Goal: Answer question/provide support: Share knowledge or assist other users

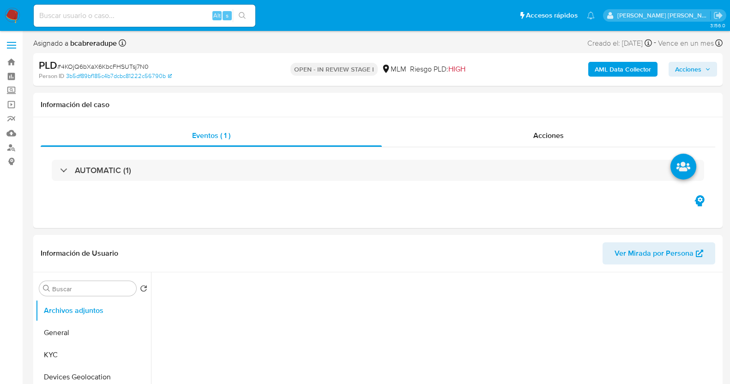
select select "10"
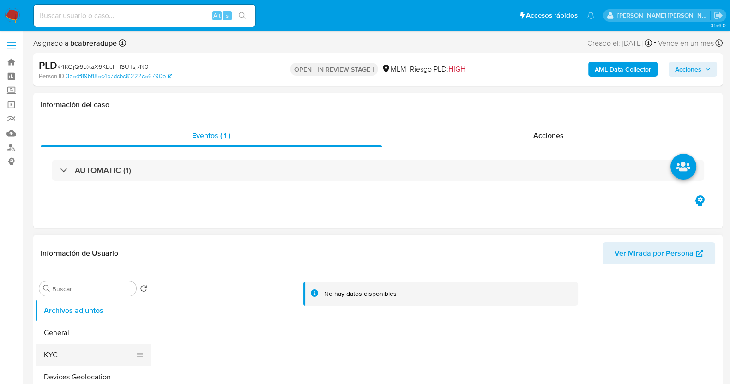
click at [74, 349] on button "KYC" at bounding box center [90, 355] width 108 height 22
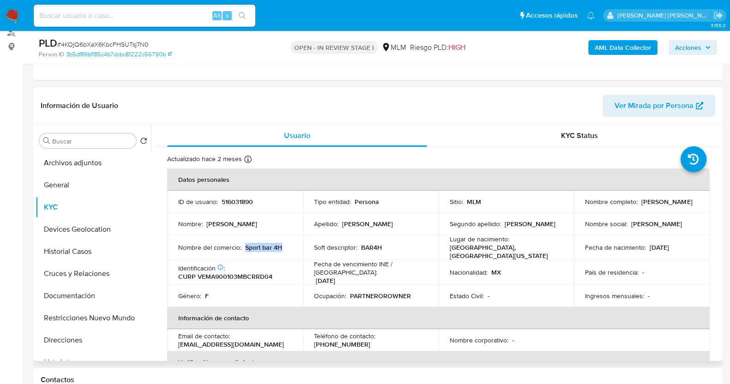
drag, startPoint x: 243, startPoint y: 243, endPoint x: 287, endPoint y: 253, distance: 44.8
click at [287, 253] on td "Nombre del comercio : Sport bar 4H" at bounding box center [235, 247] width 136 height 25
copy p "Sport bar 4H"
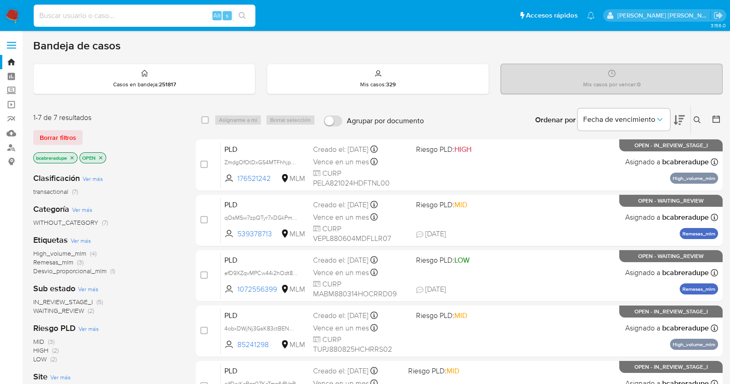
click at [141, 15] on input at bounding box center [145, 16] width 222 height 12
paste input "152620139"
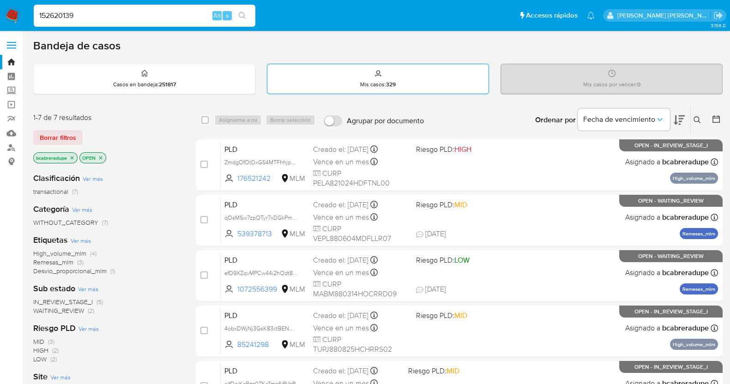
type input "152620139"
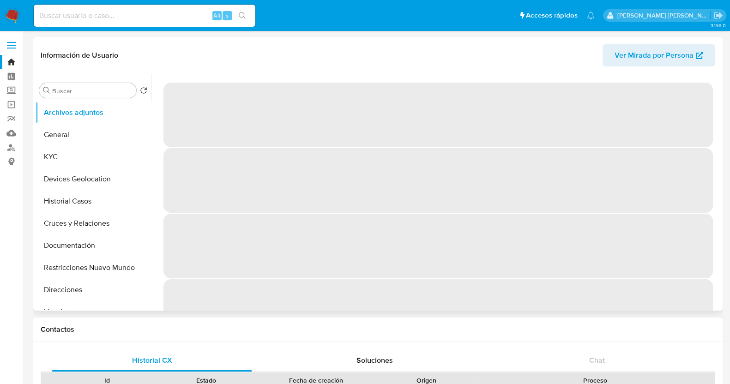
select select "10"
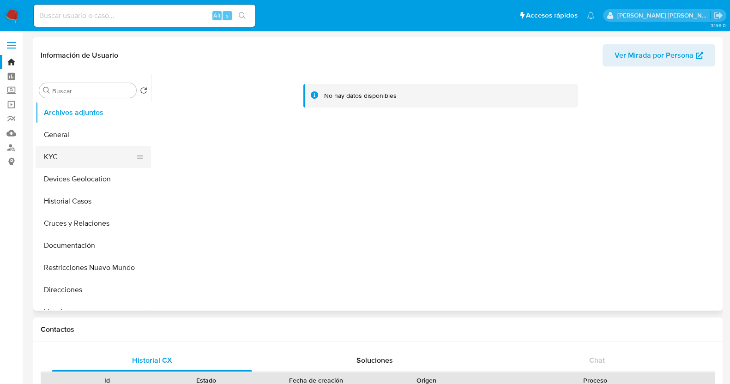
click at [88, 156] on button "KYC" at bounding box center [90, 157] width 108 height 22
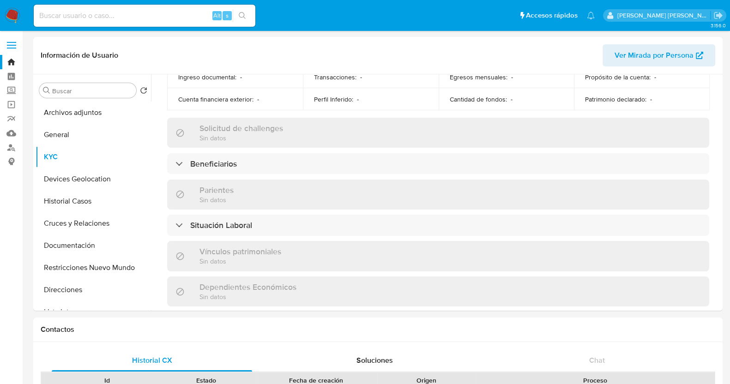
scroll to position [404, 0]
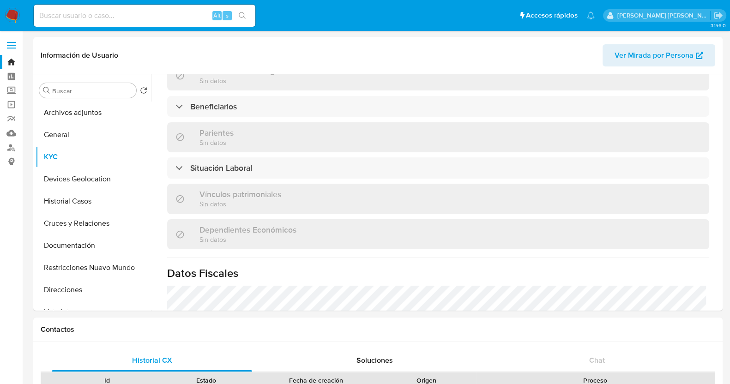
click at [358, 114] on div "Actualizado hace 3 meses Creado: 07/04/2020 10:18:56 Actualizado: 24/05/2025 18…" at bounding box center [438, 88] width 564 height 791
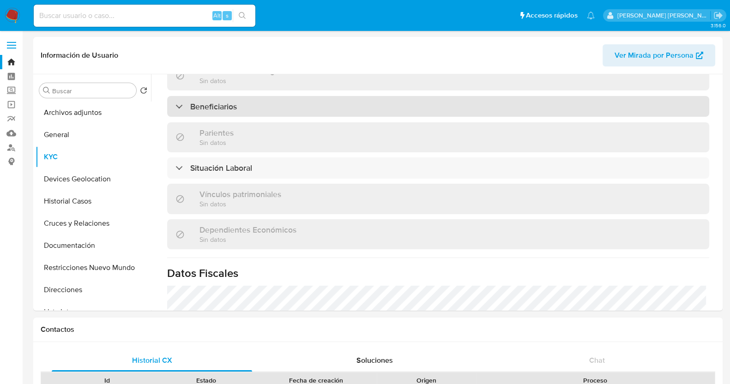
click at [361, 103] on div "Beneficiarios" at bounding box center [438, 106] width 542 height 21
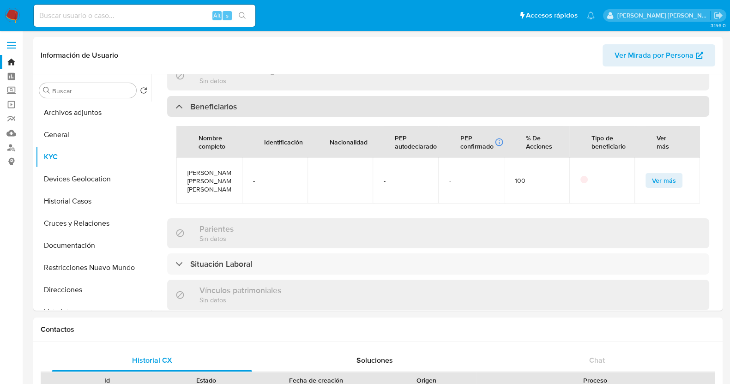
click at [361, 103] on div "Beneficiarios" at bounding box center [438, 106] width 542 height 21
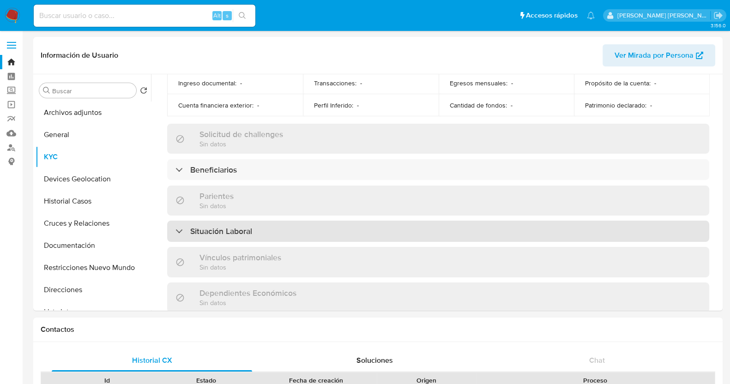
scroll to position [0, 0]
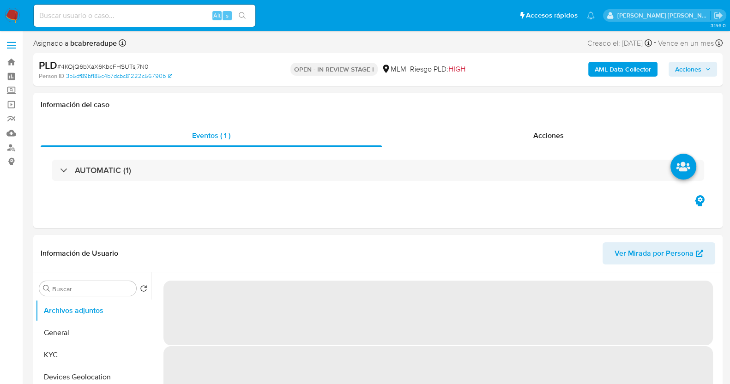
select select "10"
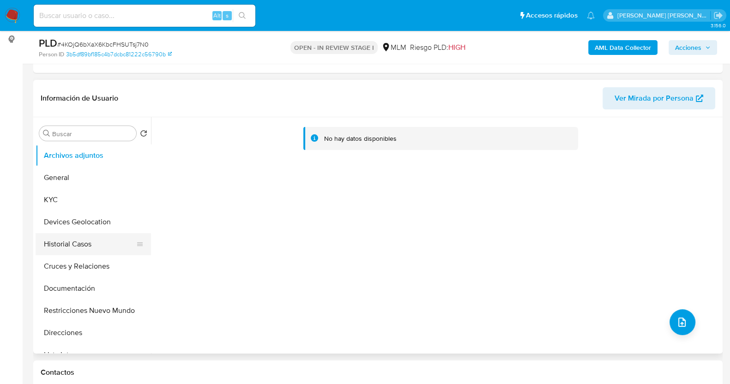
scroll to position [173, 0]
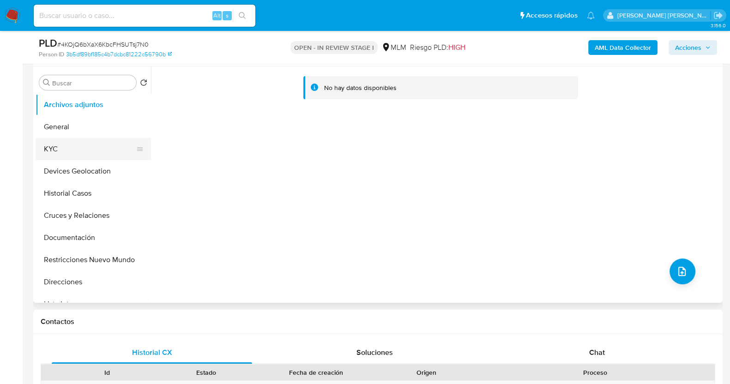
click at [61, 149] on button "KYC" at bounding box center [90, 149] width 108 height 22
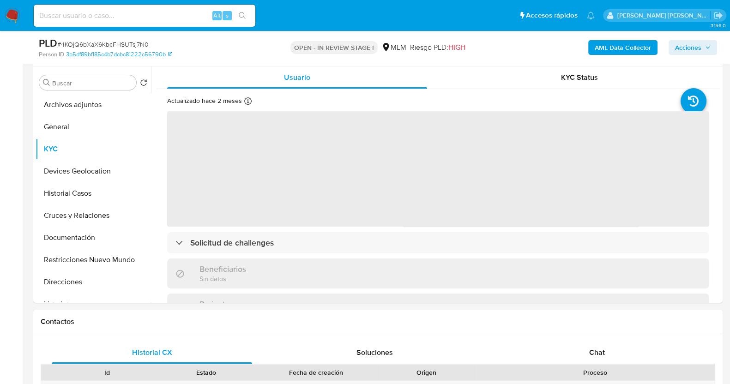
click at [129, 44] on span "# 4KOjQ6bXaX6KbcFHSUTsj7N0" at bounding box center [102, 44] width 91 height 9
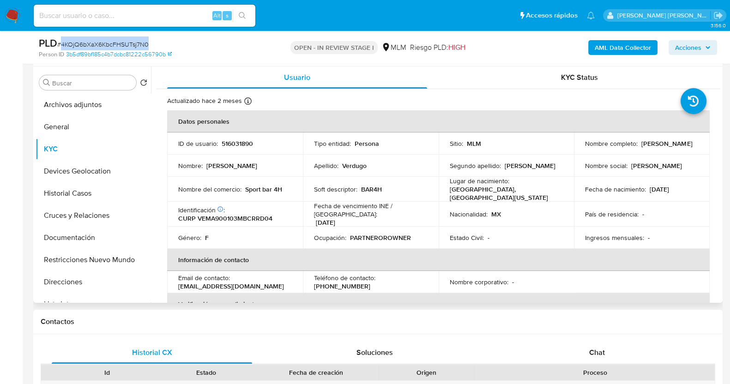
copy span "4KOjQ6bXaX6KbcFHSUTsj7N0"
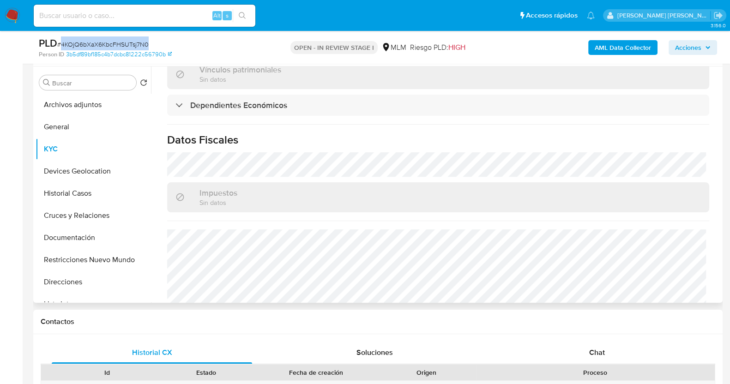
scroll to position [508, 0]
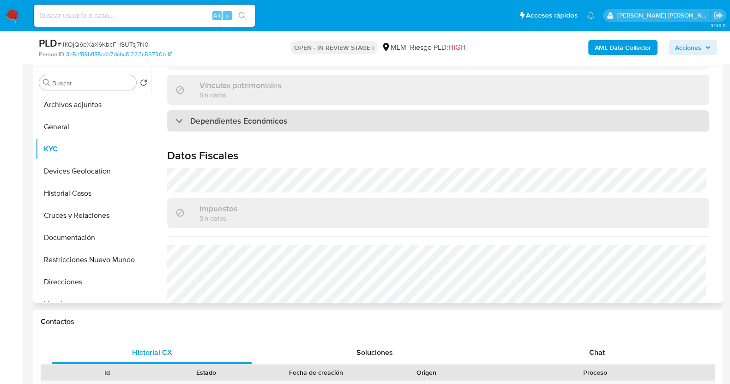
click at [218, 116] on h3 "Dependientes Económicos" at bounding box center [238, 121] width 97 height 10
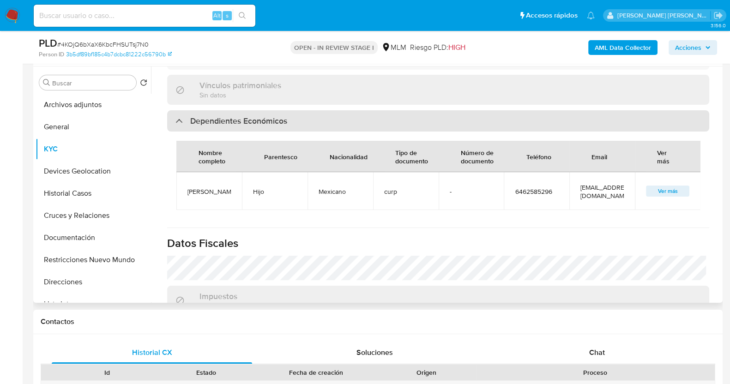
click at [219, 116] on h3 "Dependientes Económicos" at bounding box center [238, 121] width 97 height 10
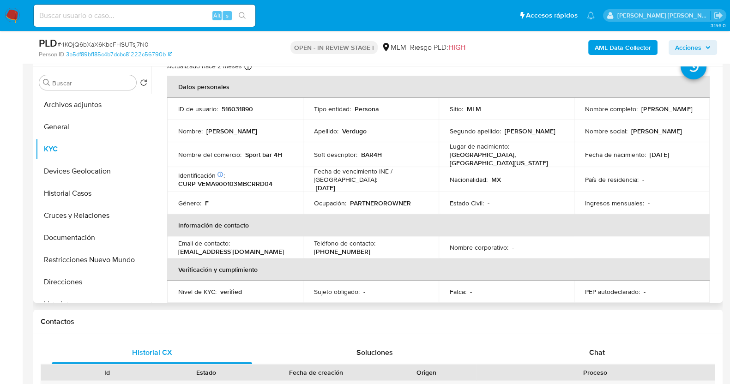
scroll to position [0, 0]
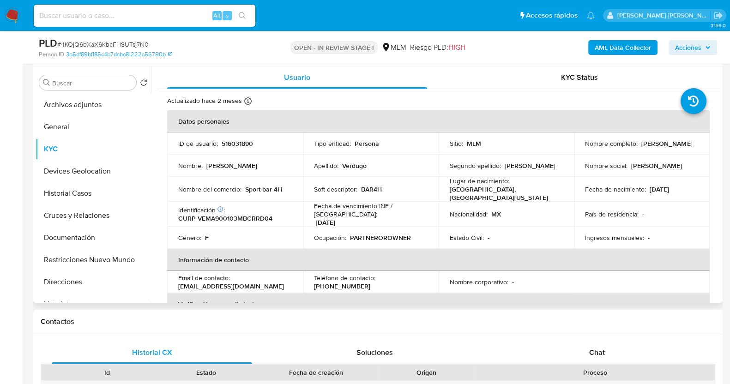
drag, startPoint x: 584, startPoint y: 146, endPoint x: 656, endPoint y: 147, distance: 71.6
click at [656, 147] on td "Nombre completo : Adriana Verdugo Martinez" at bounding box center [642, 144] width 136 height 22
copy p "Adriana Verdugo Martine"
click at [662, 147] on div "Nombre completo : Adriana Verdugo Martinez" at bounding box center [642, 143] width 114 height 8
drag, startPoint x: 659, startPoint y: 145, endPoint x: 582, endPoint y: 148, distance: 76.2
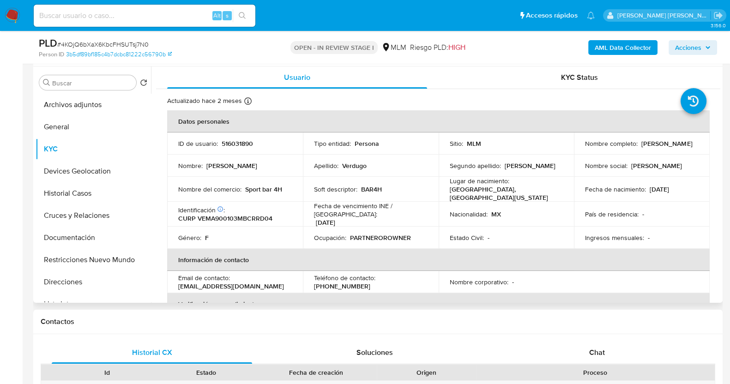
click at [585, 148] on div "Nombre completo : Adriana Verdugo Martinez" at bounding box center [642, 143] width 114 height 8
copy p "Adriana Verdugo Martinez"
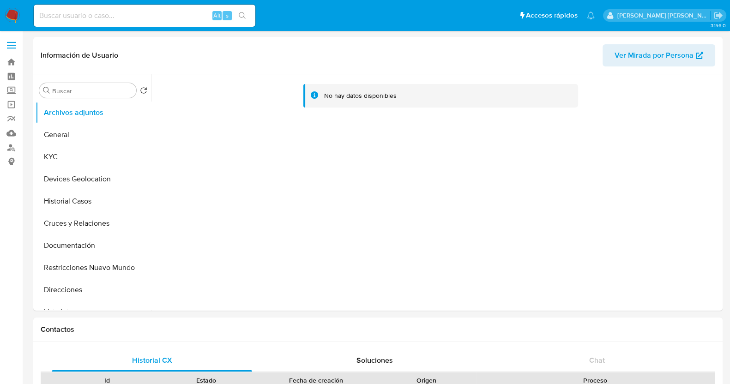
select select "10"
click at [70, 157] on button "KYC" at bounding box center [90, 157] width 108 height 22
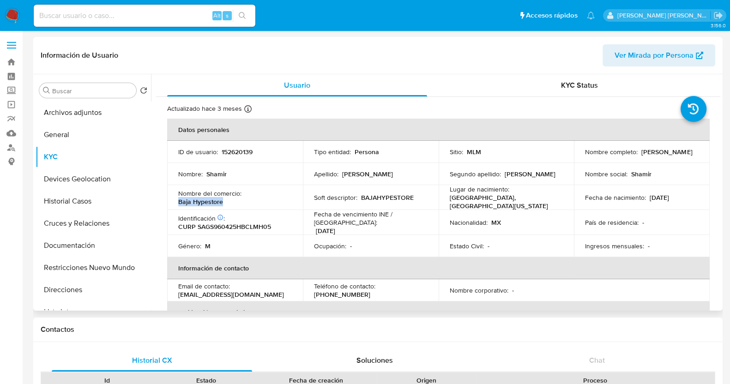
drag, startPoint x: 224, startPoint y: 203, endPoint x: 178, endPoint y: 203, distance: 45.3
click at [178, 203] on div "Nombre del comercio : Baja Hypestore" at bounding box center [235, 197] width 114 height 17
copy p "Baja Hypestore"
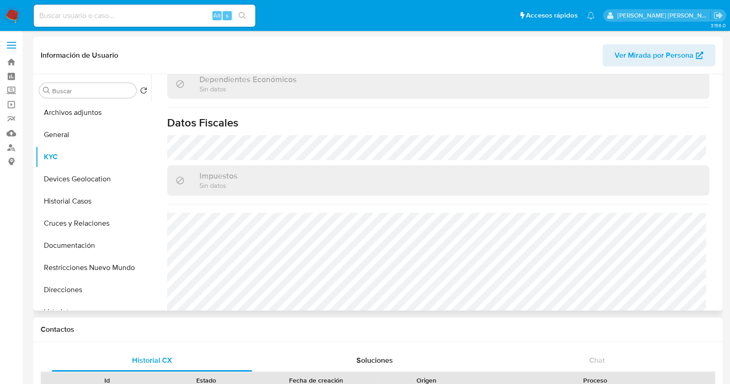
scroll to position [571, 0]
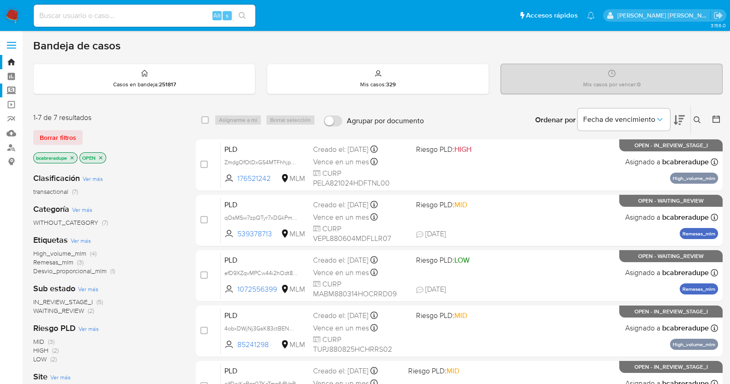
click at [16, 86] on label "Screening" at bounding box center [55, 91] width 110 height 14
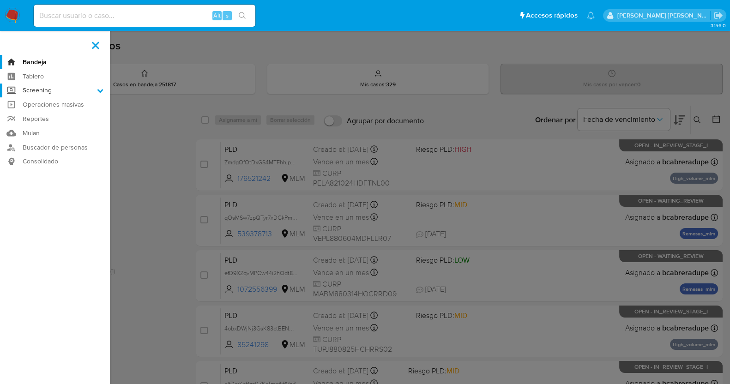
click at [0, 0] on input "Screening" at bounding box center [0, 0] width 0 height 0
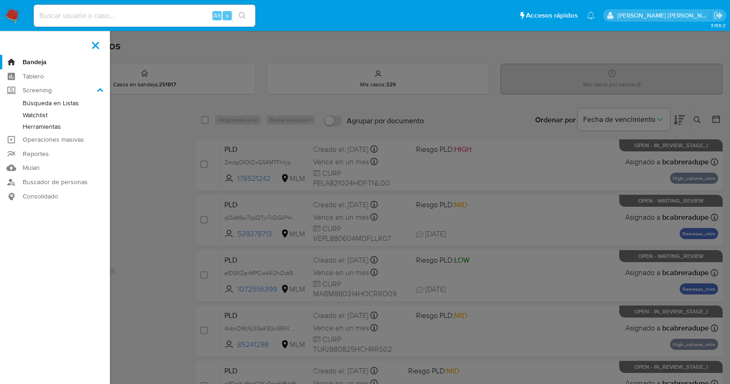
click at [58, 127] on link "Herramientas" at bounding box center [55, 127] width 110 height 12
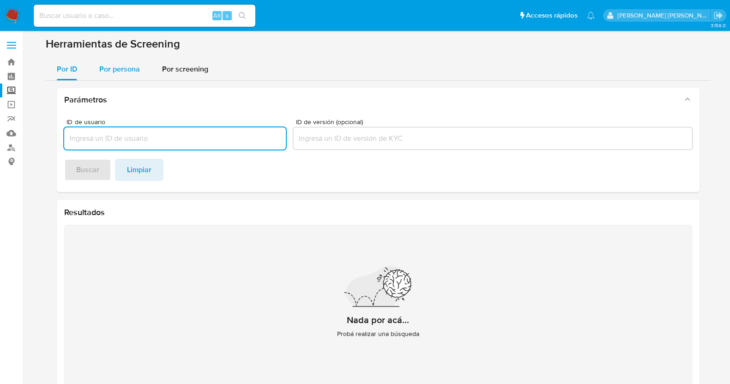
click at [131, 68] on span "Por persona" at bounding box center [119, 69] width 41 height 11
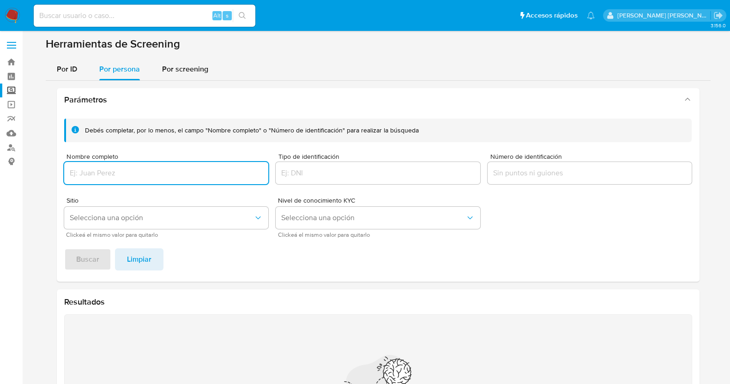
drag, startPoint x: 121, startPoint y: 176, endPoint x: 145, endPoint y: 179, distance: 23.3
click at [122, 176] on input "Nombre completo" at bounding box center [166, 173] width 205 height 12
click at [76, 270] on span "Buscar" at bounding box center [87, 259] width 23 height 20
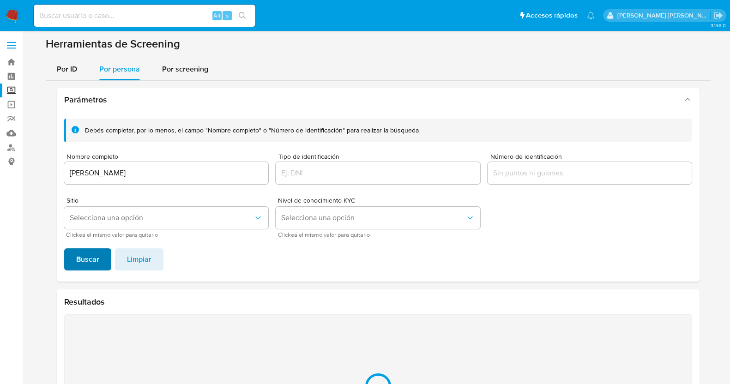
scroll to position [112, 0]
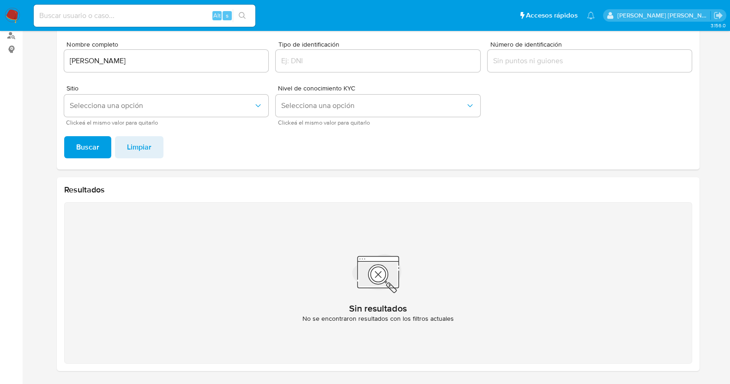
click at [221, 55] on input "MARIA GUADALUPE HUIZAR JIMENEZ" at bounding box center [166, 61] width 205 height 12
drag, startPoint x: 208, startPoint y: 59, endPoint x: 60, endPoint y: 54, distance: 147.9
click at [60, 53] on div "Debés completar, por lo menos, el campo "Nombre completo" o "Número de identifi…" at bounding box center [378, 84] width 643 height 170
paste input "JOSE LUIS CERVERA VENCE"
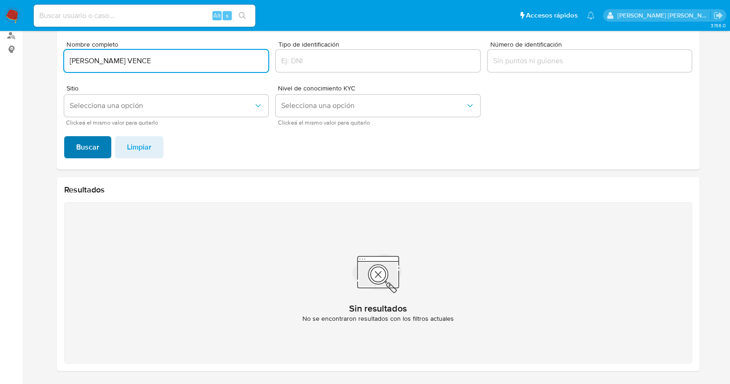
type input "JOSE LUIS CERVERA VENCE"
click at [96, 144] on span "Buscar" at bounding box center [87, 147] width 23 height 20
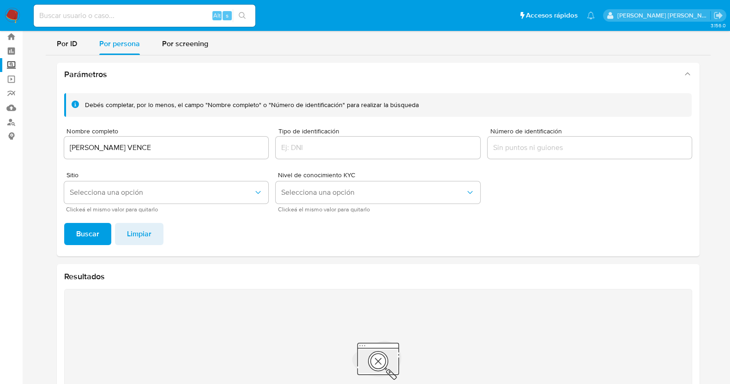
scroll to position [0, 0]
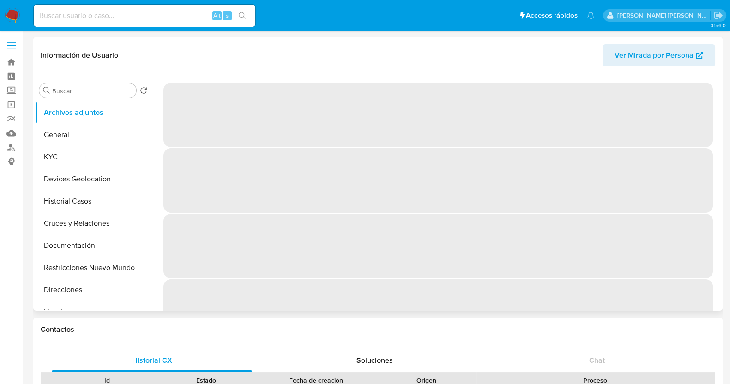
select select "10"
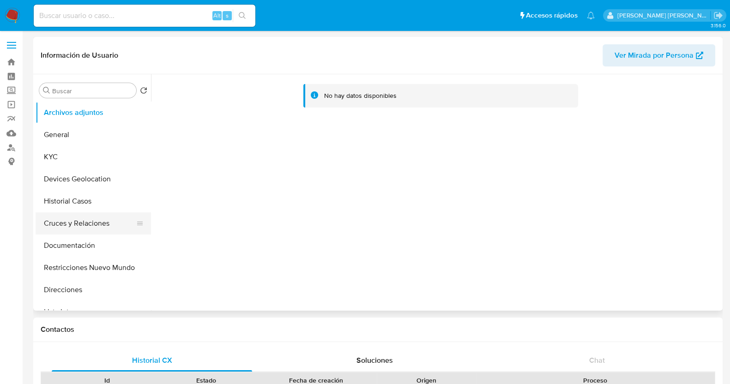
click at [87, 229] on button "Cruces y Relaciones" at bounding box center [90, 223] width 108 height 22
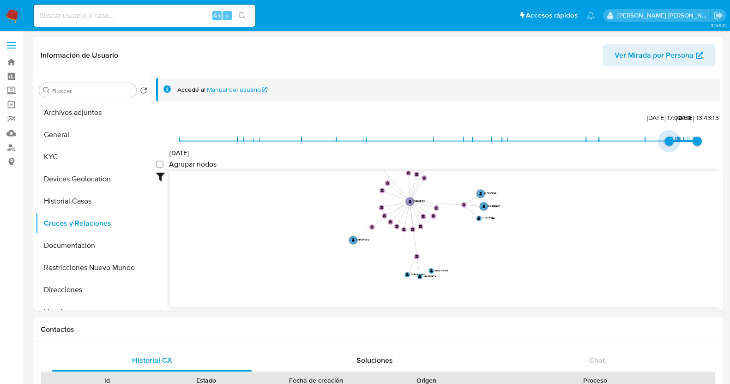
type input "1740792606000"
drag, startPoint x: 184, startPoint y: 139, endPoint x: 643, endPoint y: 139, distance: 459.5
click at [643, 139] on span "[DATE] 19:30:06" at bounding box center [645, 141] width 9 height 9
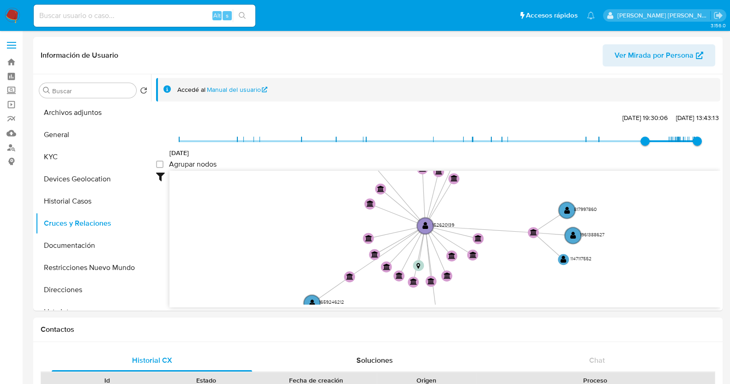
drag, startPoint x: 377, startPoint y: 255, endPoint x: 444, endPoint y: 315, distance: 90.2
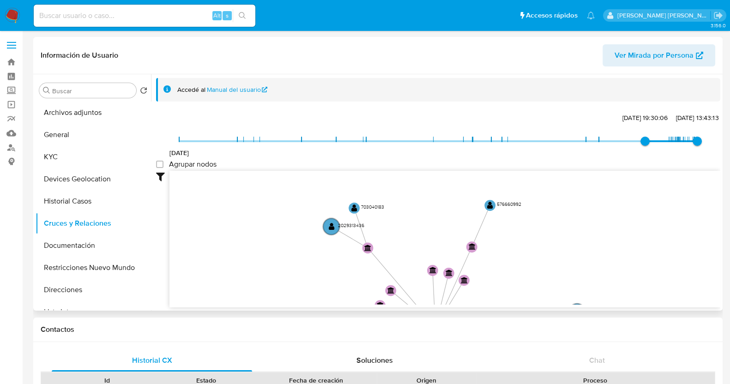
drag, startPoint x: 513, startPoint y: 175, endPoint x: 470, endPoint y: 232, distance: 71.2
click at [490, 246] on icon "device-60f3dd5708813b001887ece0  device-64add191c2830efa26bee48b  user-152620…" at bounding box center [444, 238] width 551 height 134
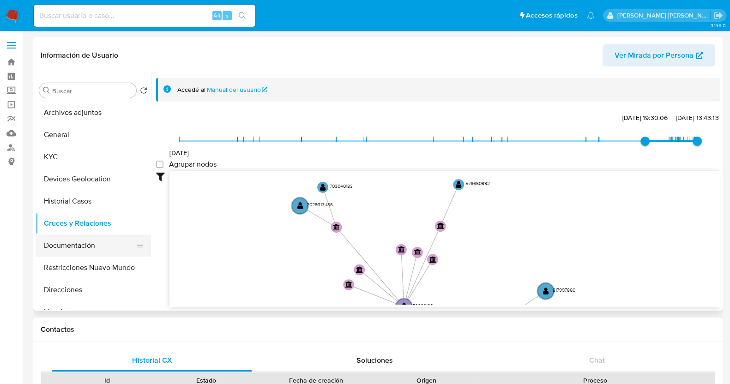
click at [77, 248] on button "Documentación" at bounding box center [90, 246] width 108 height 22
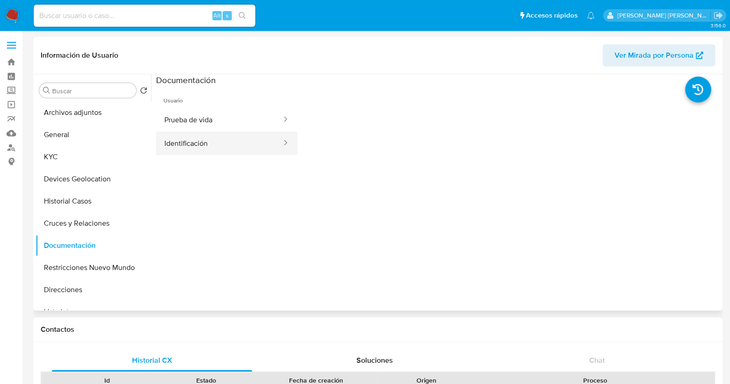
click at [234, 141] on button "Identificación" at bounding box center [219, 144] width 127 height 24
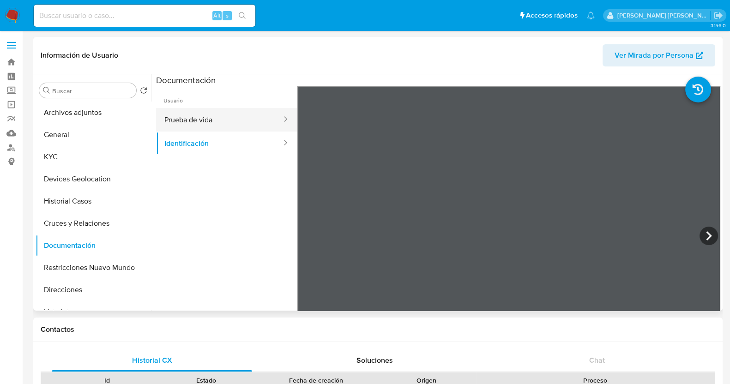
click at [217, 120] on button "Prueba de vida" at bounding box center [219, 120] width 127 height 24
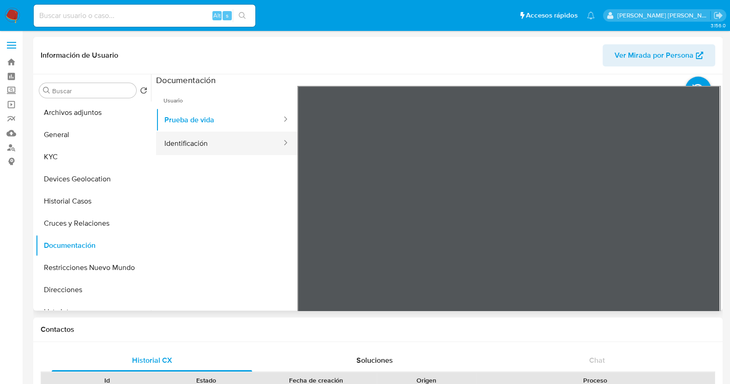
click at [222, 146] on button "Identificación" at bounding box center [219, 144] width 127 height 24
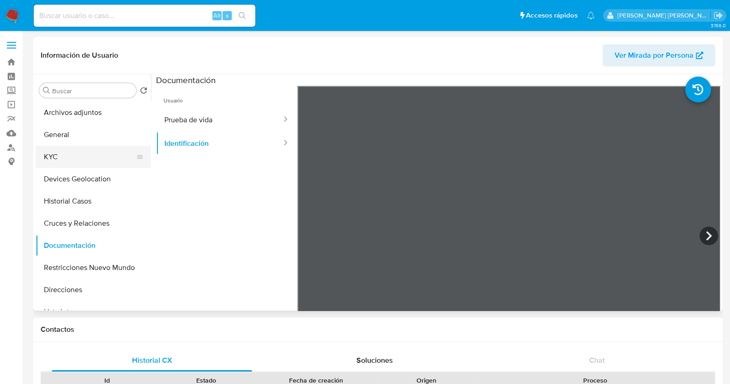
click at [63, 153] on button "KYC" at bounding box center [90, 157] width 108 height 22
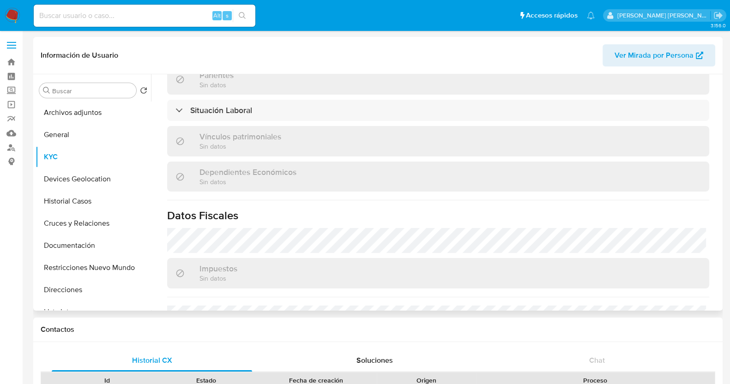
scroll to position [404, 0]
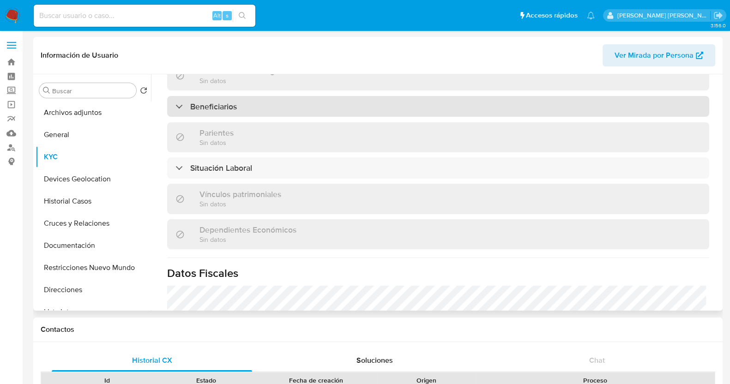
click at [214, 103] on h3 "Beneficiarios" at bounding box center [213, 107] width 47 height 10
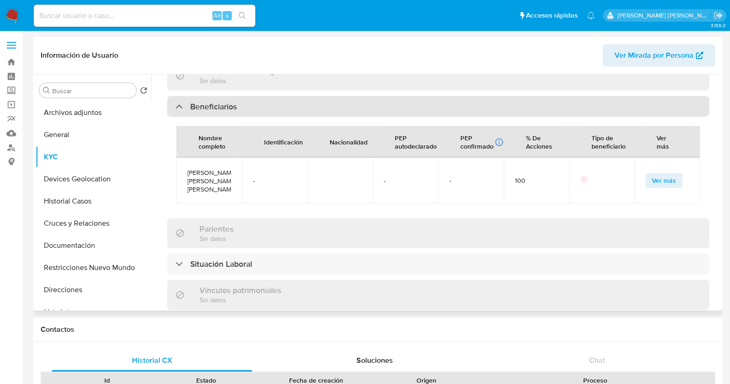
click at [214, 103] on h3 "Beneficiarios" at bounding box center [213, 107] width 47 height 10
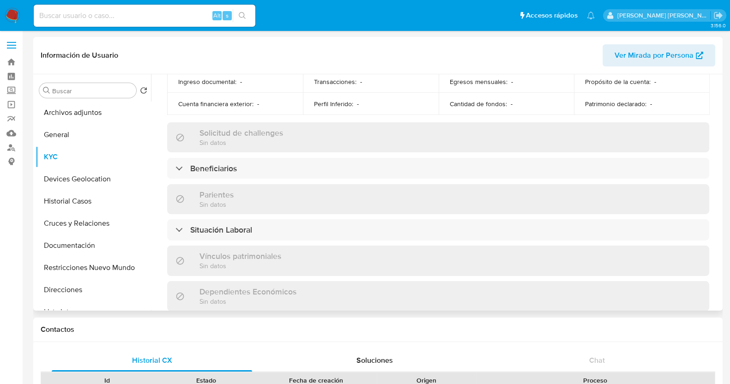
scroll to position [340, 0]
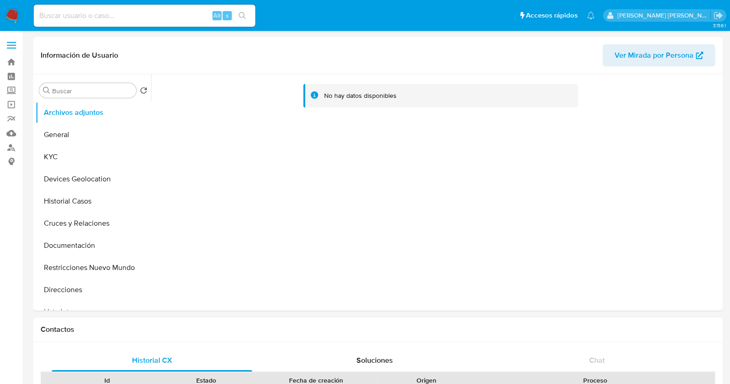
select select "10"
click at [302, 199] on div "No hay datos disponibles" at bounding box center [435, 192] width 569 height 236
click at [69, 157] on button "KYC" at bounding box center [90, 157] width 108 height 22
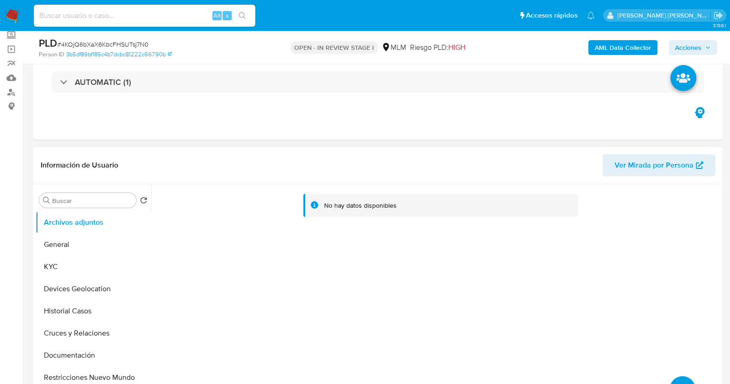
scroll to position [57, 0]
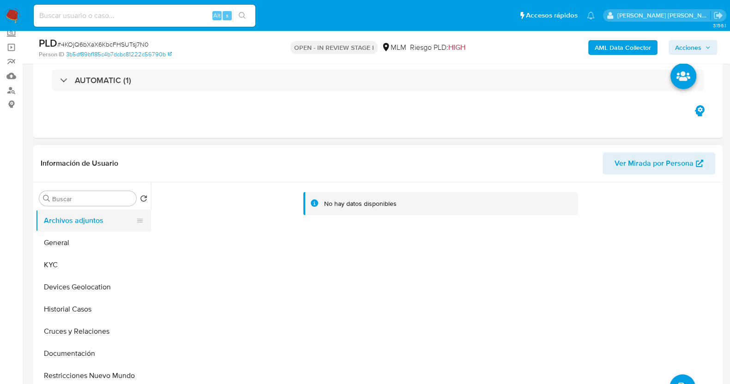
select select "10"
click at [67, 259] on button "KYC" at bounding box center [90, 265] width 108 height 22
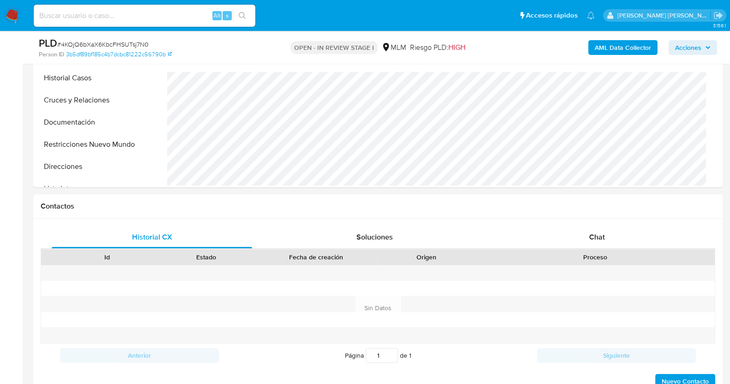
scroll to position [404, 0]
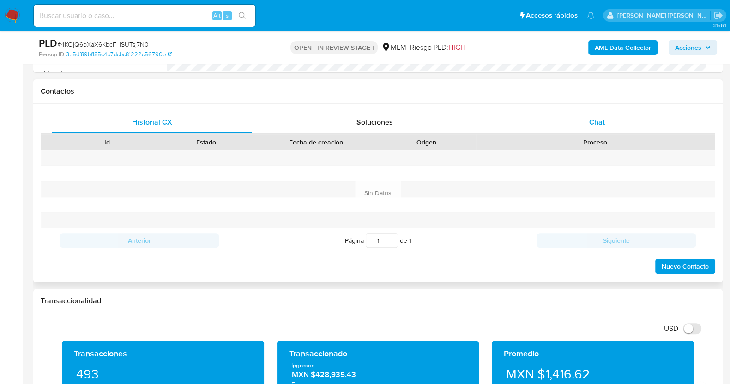
click at [594, 119] on span "Chat" at bounding box center [597, 122] width 16 height 11
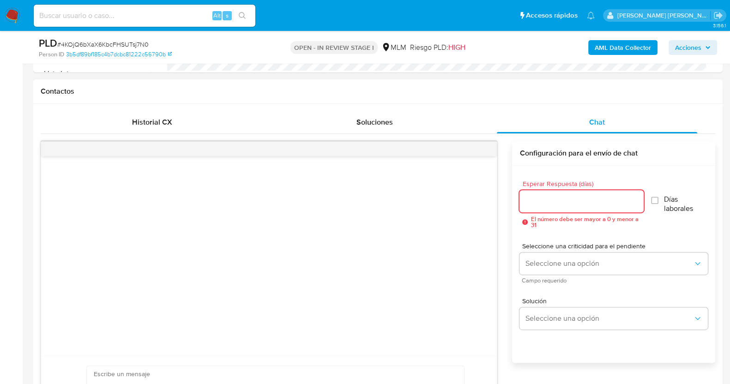
click at [547, 200] on input "Esperar Respuesta (días)" at bounding box center [582, 201] width 124 height 12
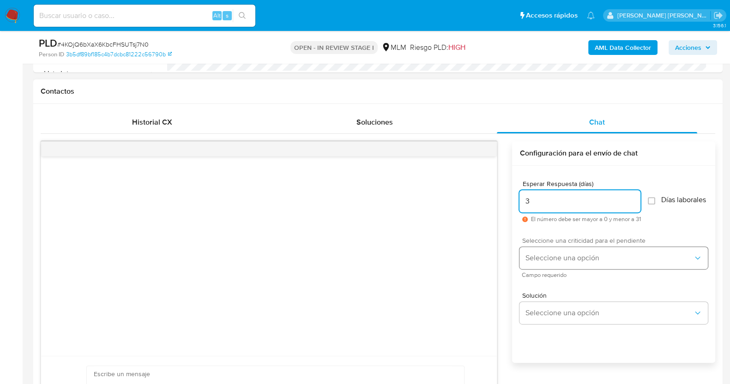
type input "3"
click at [582, 262] on span "Seleccione una opción" at bounding box center [609, 258] width 168 height 9
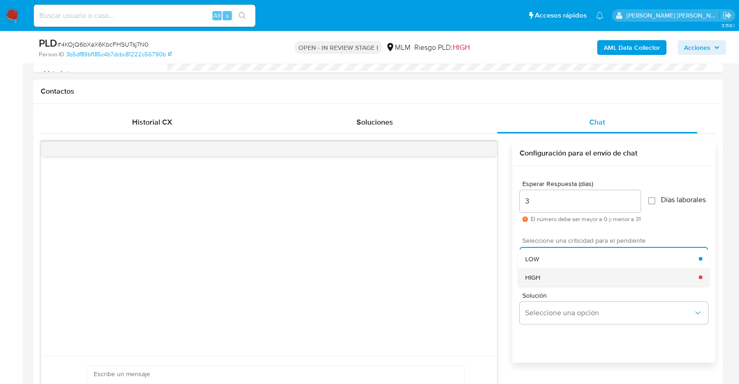
click at [574, 285] on div "HIGH" at bounding box center [612, 277] width 174 height 18
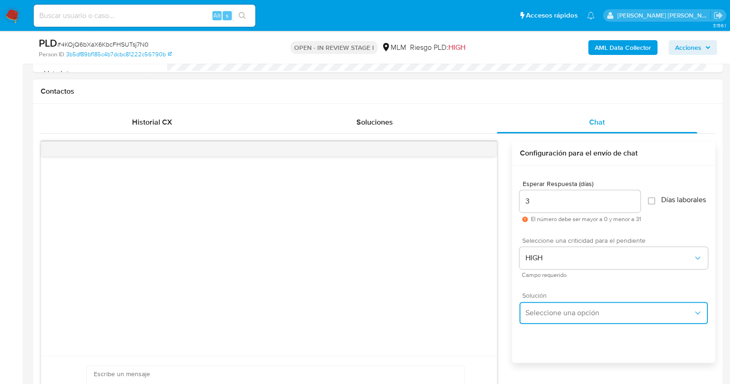
click at [587, 315] on span "Seleccione una opción" at bounding box center [609, 312] width 168 height 9
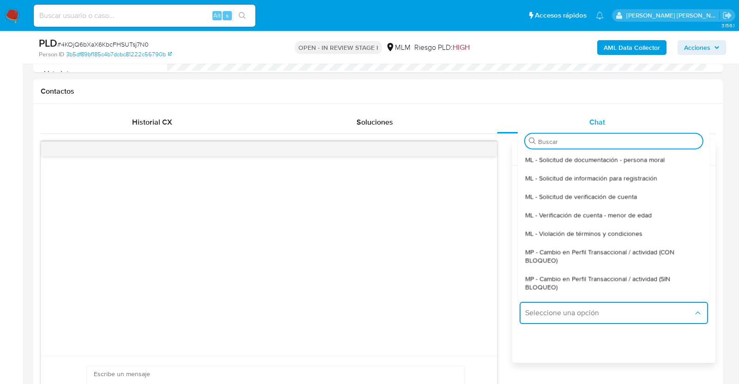
click at [574, 286] on span "MP - Cambio en Perfil Transaccional / actividad (SIN BLOQUEO)" at bounding box center [613, 282] width 177 height 17
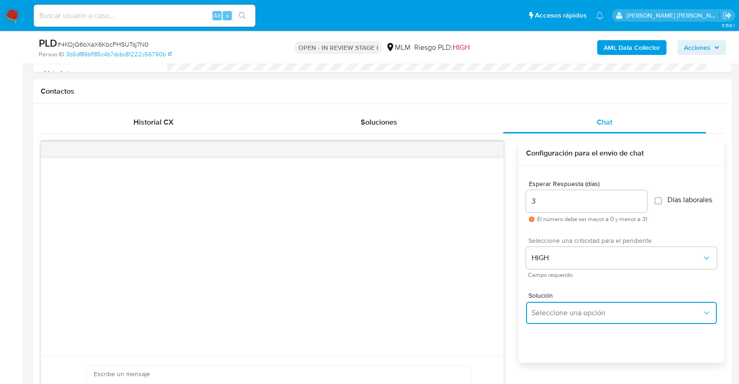
type textarea "Estimado ,Te comunicamos que se ha identificado un cambio en el uso habitual de…"
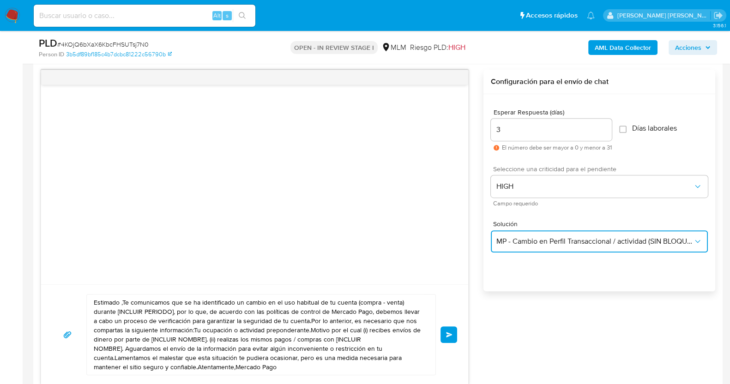
scroll to position [693, 0]
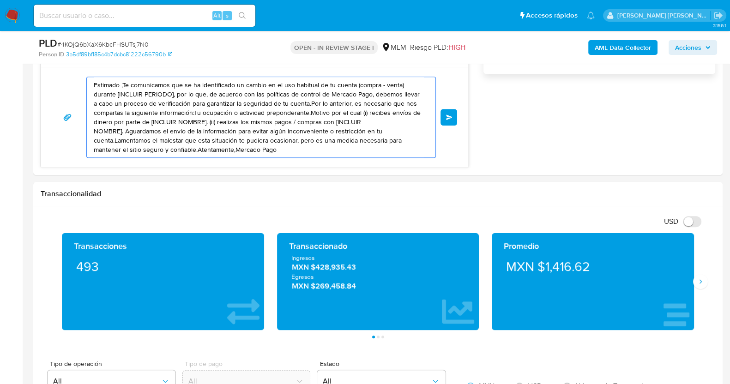
drag, startPoint x: 281, startPoint y: 148, endPoint x: 5, endPoint y: 31, distance: 300.5
click at [3, 31] on div "Pausado Ver notificaciones Alt s Accesos rápidos Presiona las siguientes teclas…" at bounding box center [365, 365] width 730 height 2117
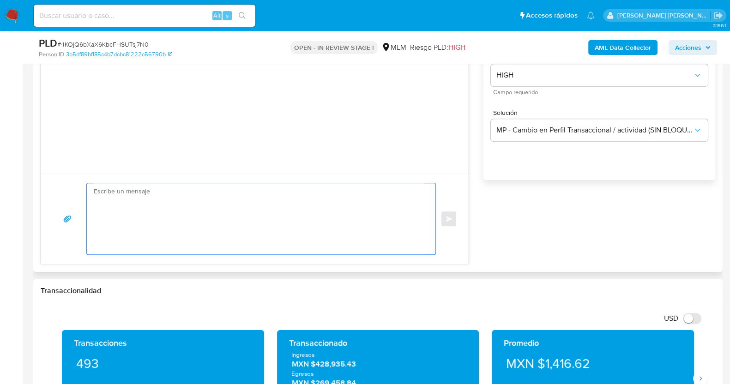
scroll to position [520, 0]
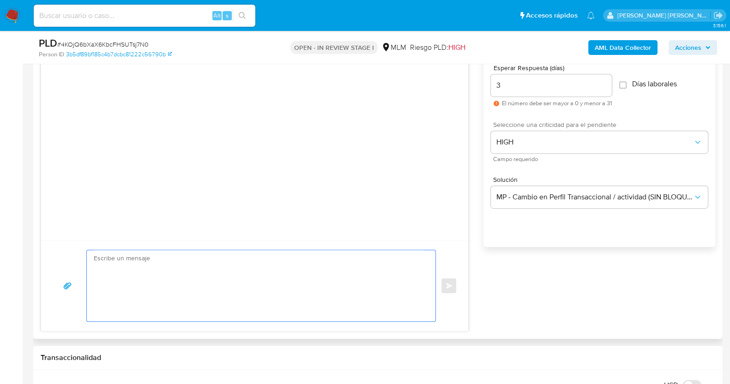
drag, startPoint x: 250, startPoint y: 286, endPoint x: 277, endPoint y: 279, distance: 27.1
click at [251, 286] on textarea at bounding box center [259, 285] width 330 height 71
paste textarea "Estimada Adriana, Te comunicamos que se ha identificado un cambio en el uso hab…"
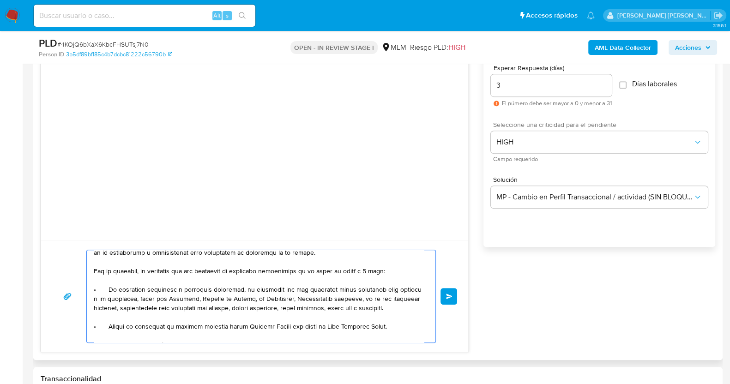
scroll to position [57, 0]
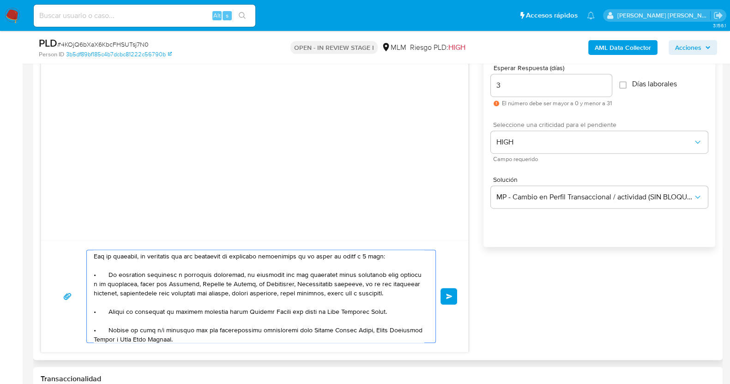
click at [369, 253] on textarea at bounding box center [259, 296] width 330 height 92
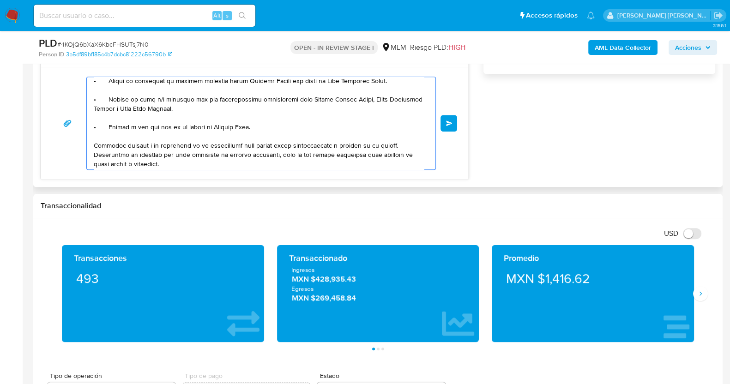
scroll to position [154, 0]
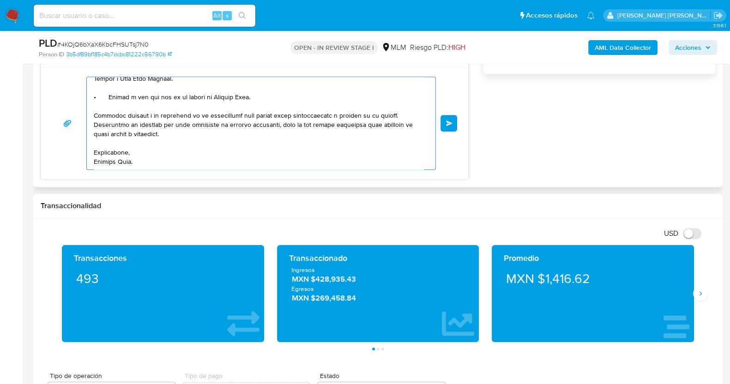
drag, startPoint x: 398, startPoint y: 113, endPoint x: 242, endPoint y: 117, distance: 156.2
click at [242, 117] on textarea at bounding box center [259, 123] width 330 height 92
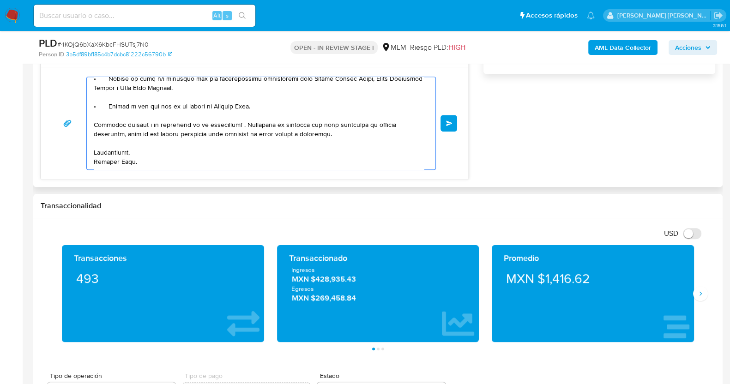
scroll to position [145, 0]
type textarea "Estimada Adriana, Te comunicamos que se ha identificado un cambio en el uso hab…"
click at [456, 123] on button "Enviar" at bounding box center [449, 123] width 17 height 17
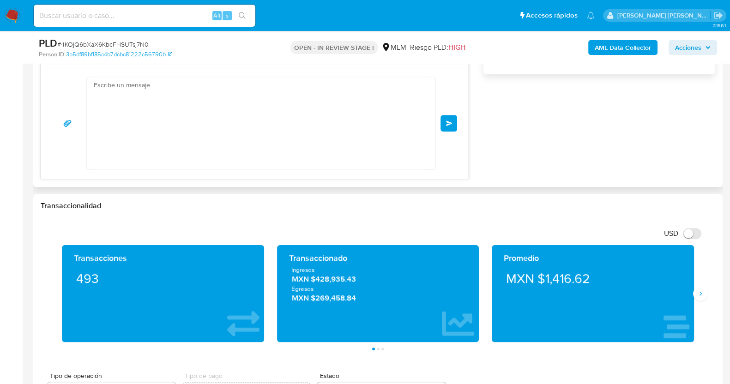
scroll to position [130, 0]
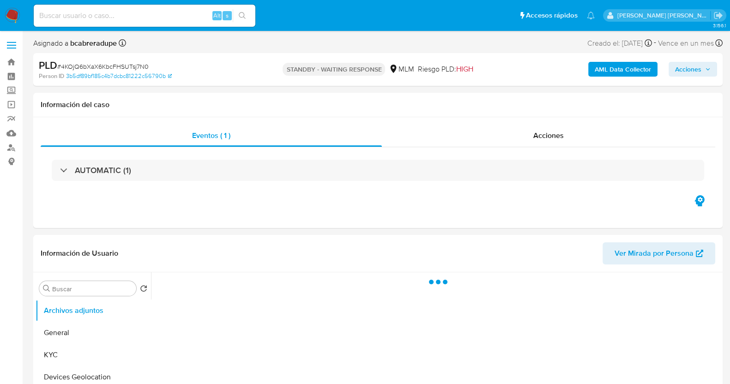
click at [132, 66] on span "# 4KOjQ6bXaX6KbcFHSUTsj7N0" at bounding box center [102, 66] width 91 height 9
copy span "4KOjQ6bXaX6KbcFHSUTsj7N0"
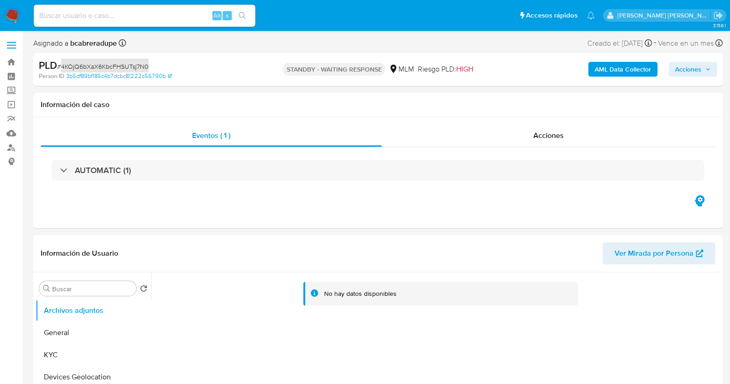
select select "10"
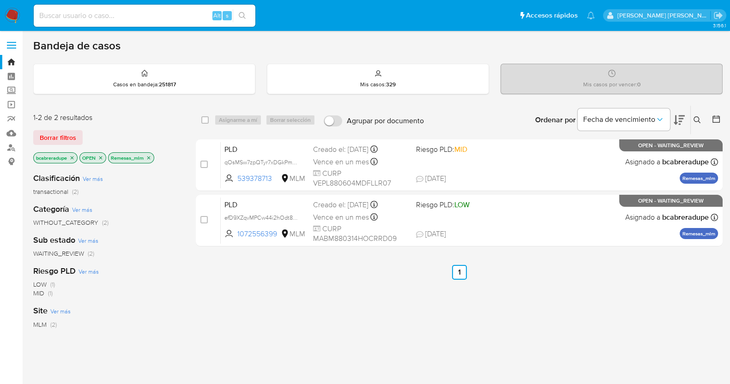
click at [150, 157] on icon "close-filter" at bounding box center [148, 157] width 3 height 3
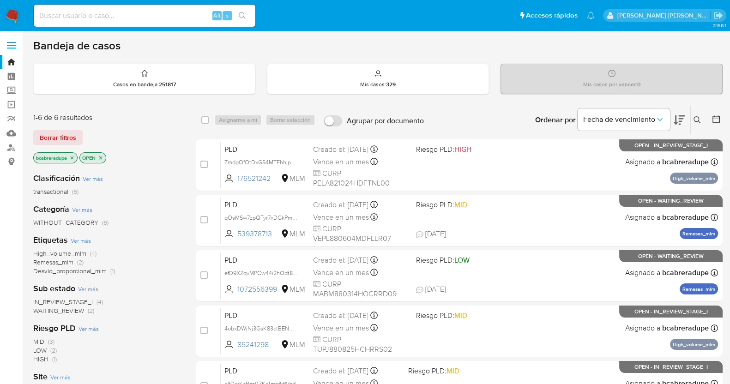
click at [71, 155] on icon "close-filter" at bounding box center [72, 158] width 6 height 6
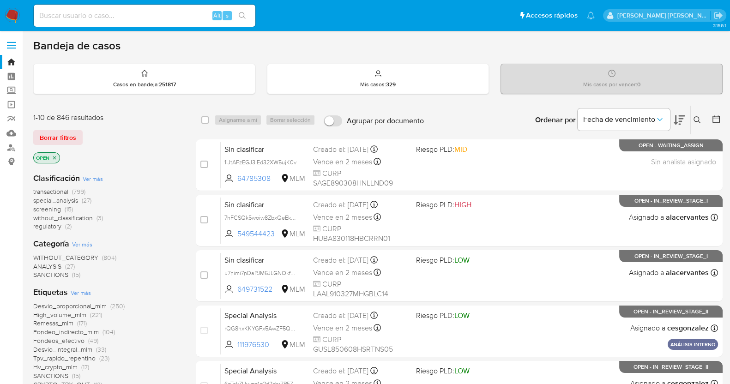
click at [699, 119] on icon at bounding box center [697, 119] width 7 height 7
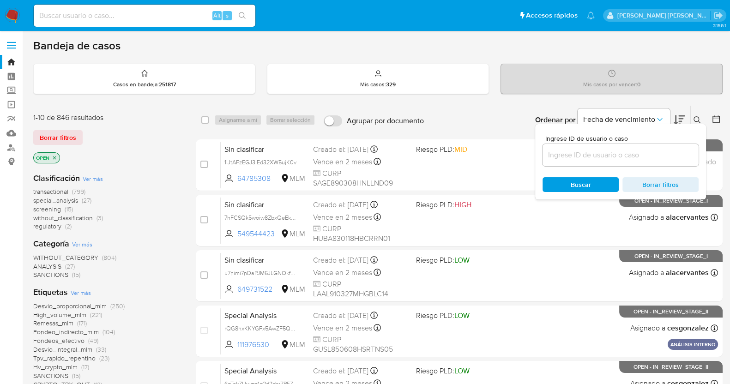
click at [607, 156] on input at bounding box center [621, 155] width 156 height 12
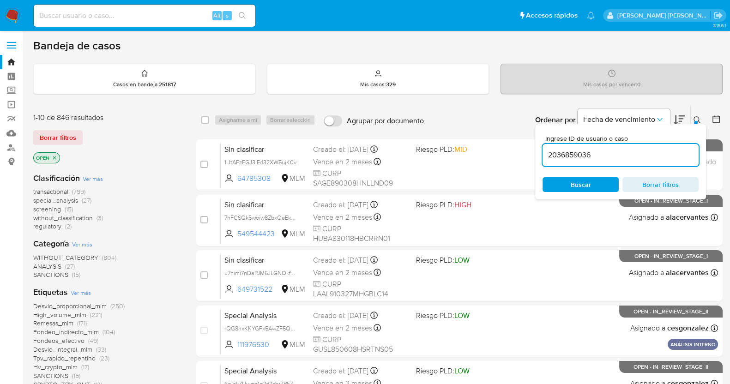
type input "2036859036"
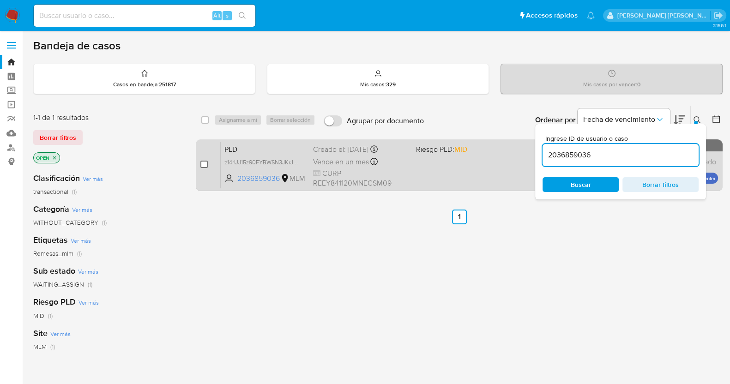
click at [203, 161] on input "checkbox" at bounding box center [203, 164] width 7 height 7
checkbox input "true"
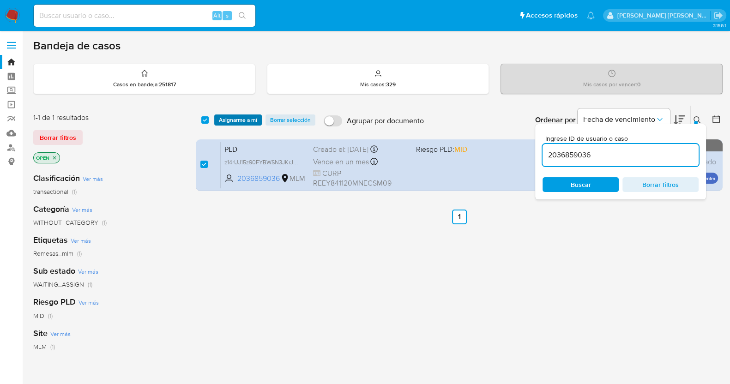
click at [248, 116] on span "Asignarme a mí" at bounding box center [238, 119] width 38 height 9
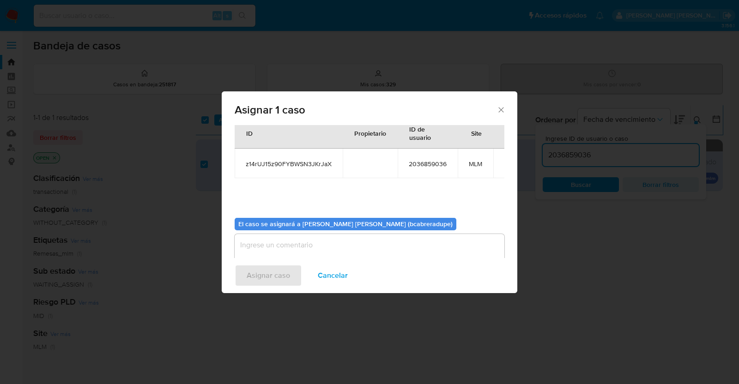
scroll to position [48, 0]
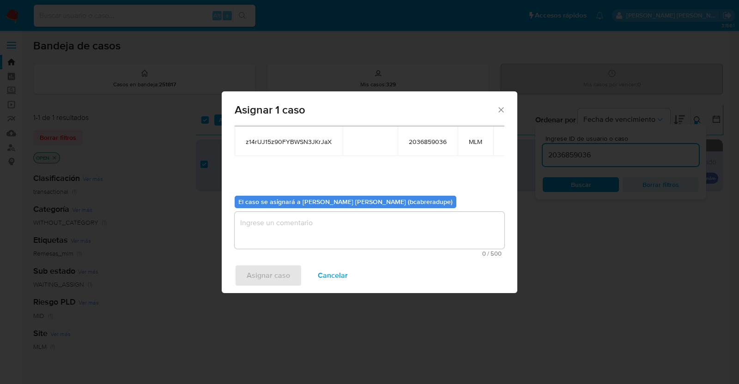
click at [360, 236] on textarea "assign-modal" at bounding box center [370, 230] width 270 height 37
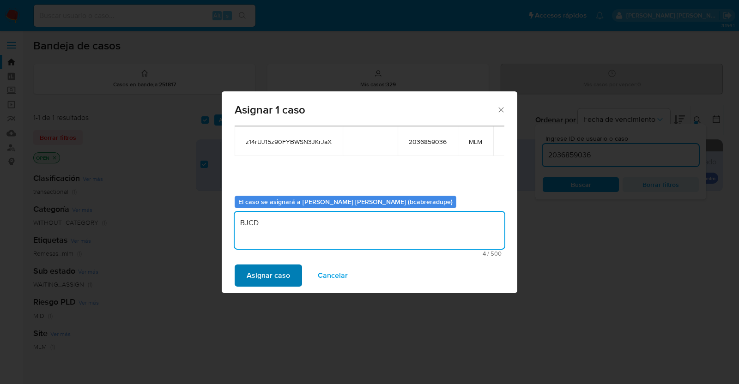
type textarea "BJCD"
click at [290, 274] on button "Asignar caso" at bounding box center [268, 276] width 67 height 22
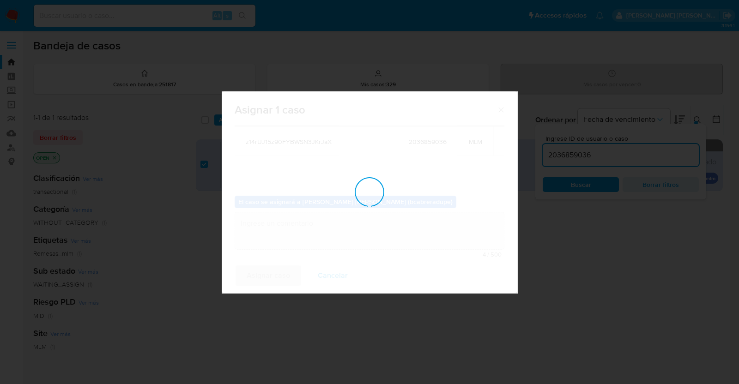
checkbox input "false"
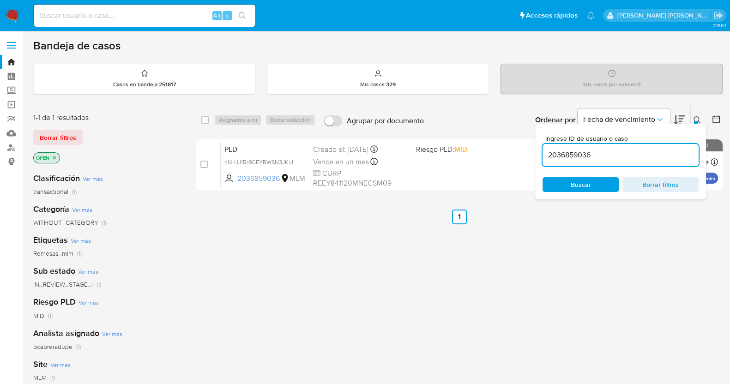
click at [578, 159] on input "2036859036" at bounding box center [621, 155] width 156 height 12
paste input "519063621"
type input "519063621"
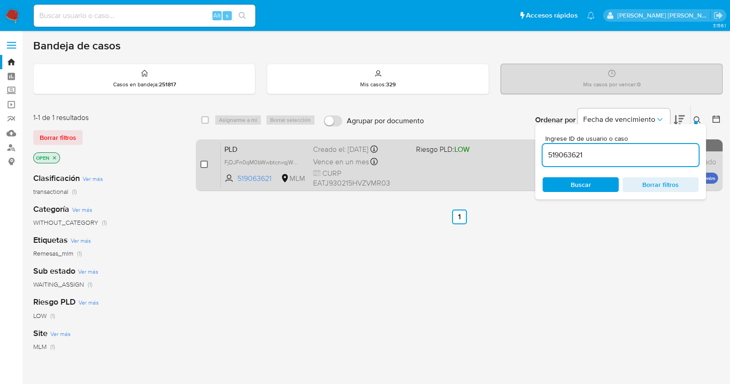
click at [206, 164] on input "checkbox" at bounding box center [203, 164] width 7 height 7
checkbox input "true"
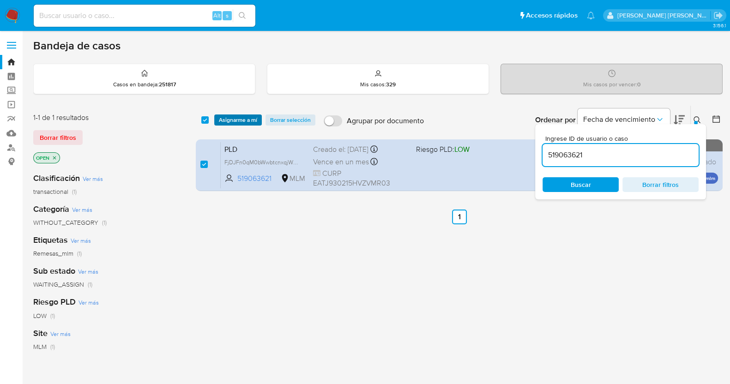
click at [242, 119] on span "Asignarme a mí" at bounding box center [238, 119] width 38 height 9
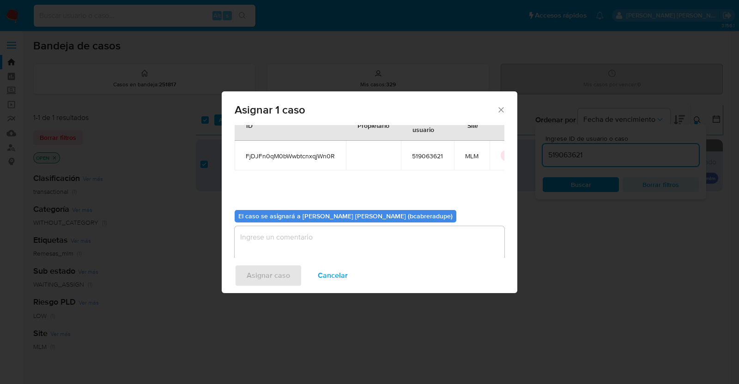
scroll to position [48, 0]
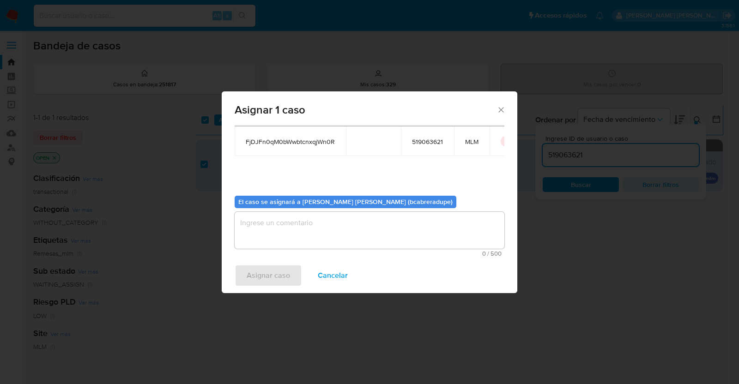
click at [363, 233] on textarea "assign-modal" at bounding box center [370, 230] width 270 height 37
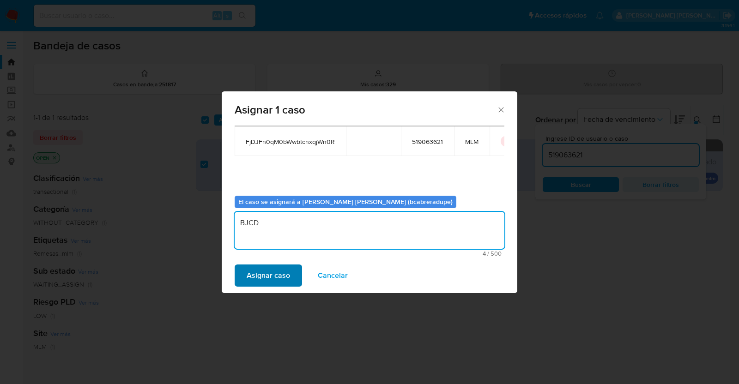
type textarea "BJCD"
click at [272, 276] on span "Asignar caso" at bounding box center [268, 276] width 43 height 20
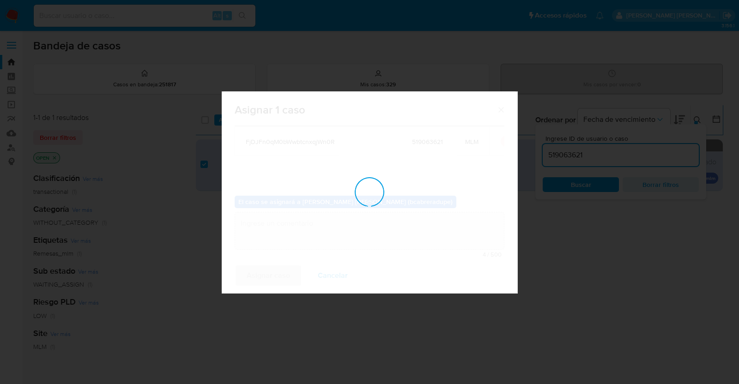
checkbox input "false"
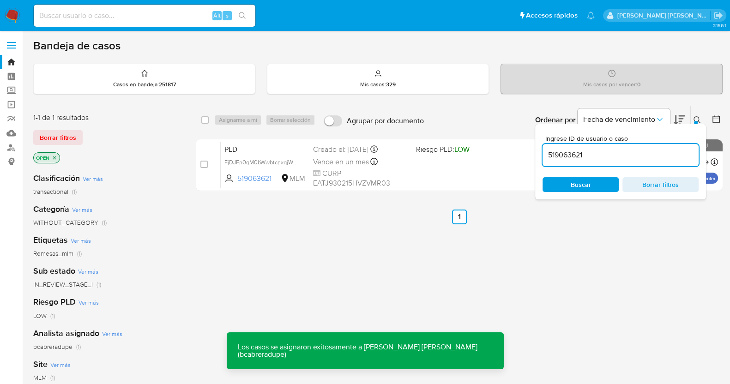
click at [580, 152] on input "519063621" at bounding box center [621, 155] width 156 height 12
paste input "260148747"
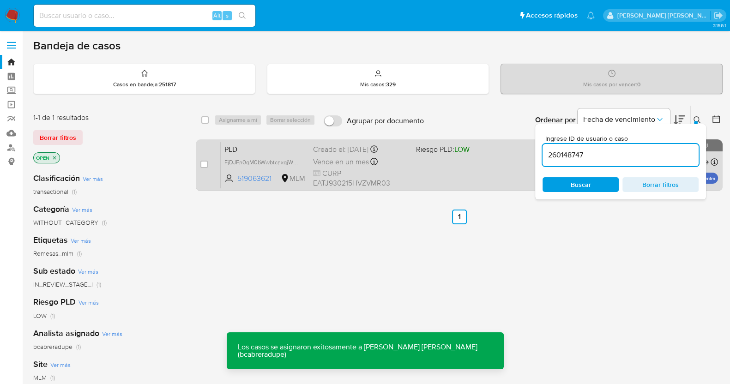
type input "260148747"
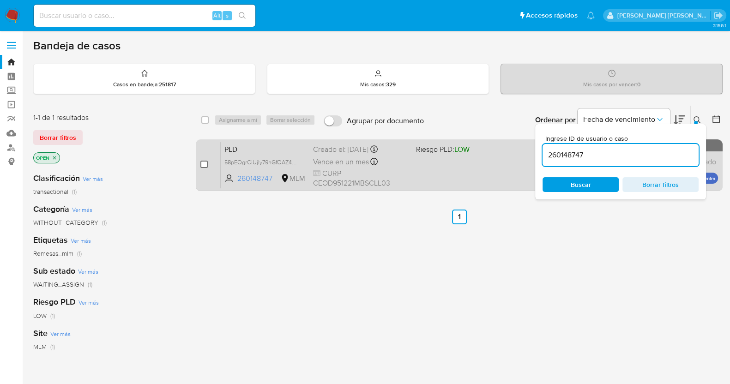
click at [206, 162] on input "checkbox" at bounding box center [203, 164] width 7 height 7
checkbox input "true"
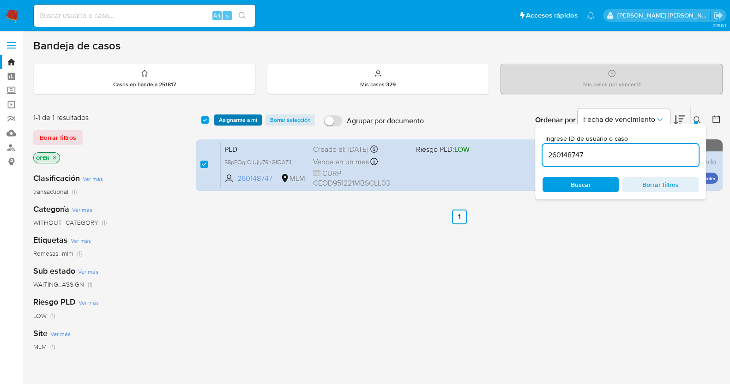
click at [252, 117] on span "Asignarme a mí" at bounding box center [238, 119] width 38 height 9
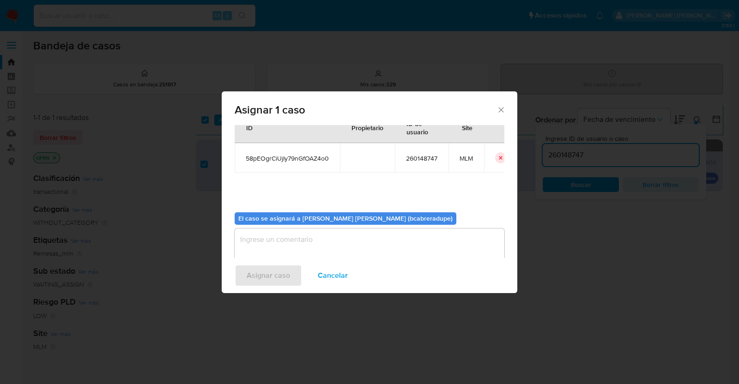
scroll to position [48, 0]
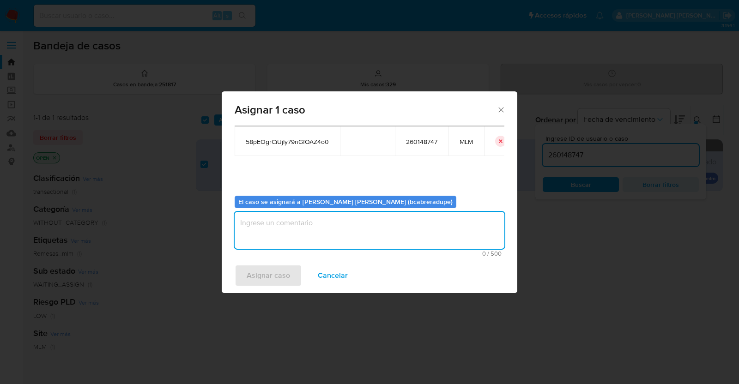
click at [358, 225] on textarea "assign-modal" at bounding box center [370, 230] width 270 height 37
type textarea "BJCD"
click at [284, 267] on span "Asignar caso" at bounding box center [268, 276] width 43 height 20
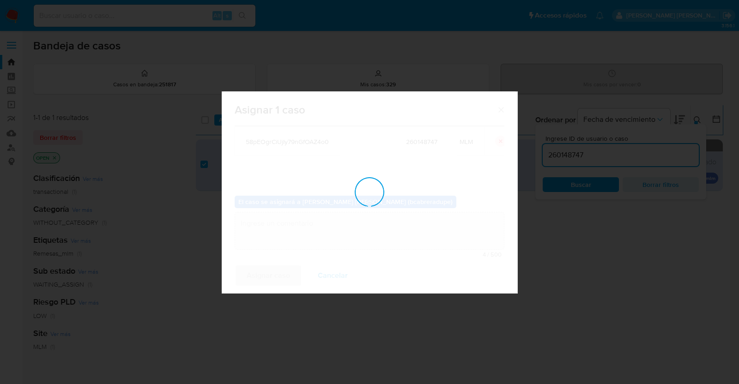
checkbox input "false"
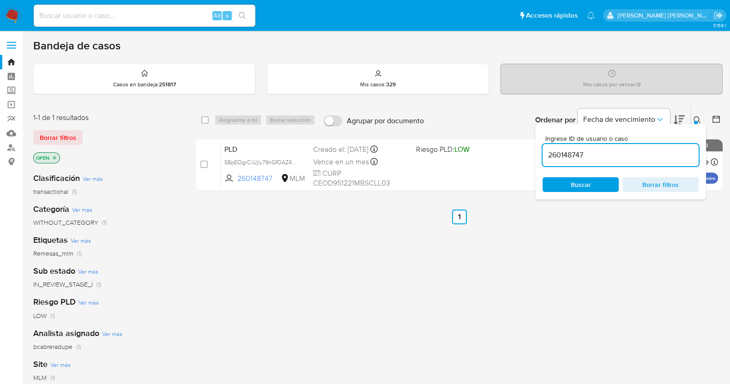
click at [566, 157] on input "260148747" at bounding box center [621, 155] width 156 height 12
paste input "394645452"
type input "394645452"
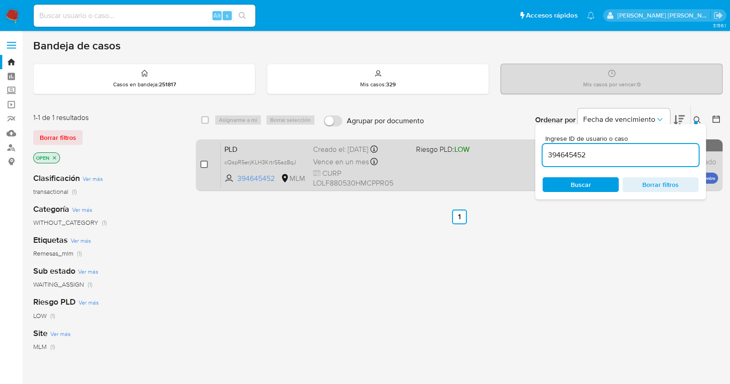
click at [203, 165] on input "checkbox" at bounding box center [203, 164] width 7 height 7
checkbox input "true"
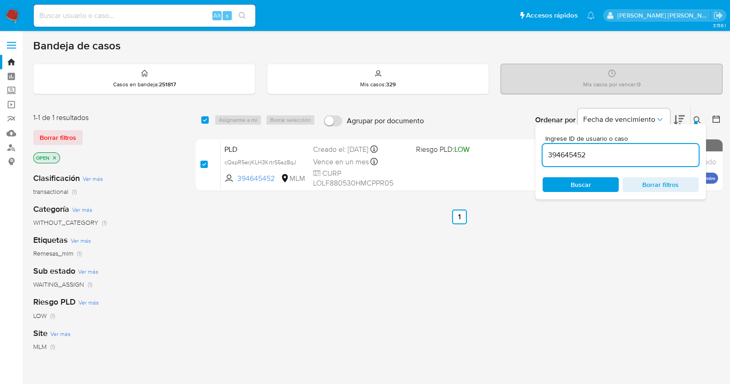
checkbox input "true"
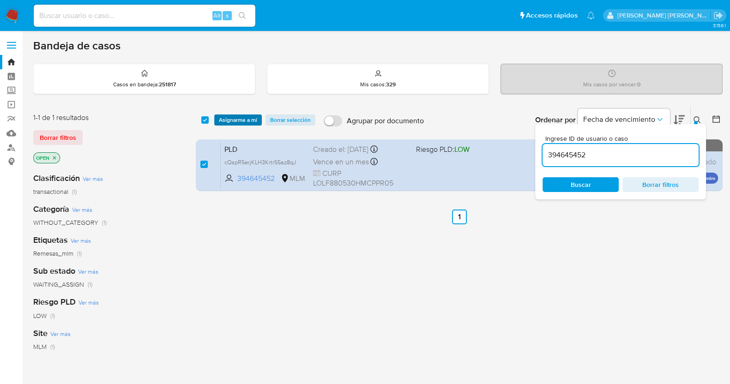
click at [246, 120] on span "Asignarme a mí" at bounding box center [238, 119] width 38 height 9
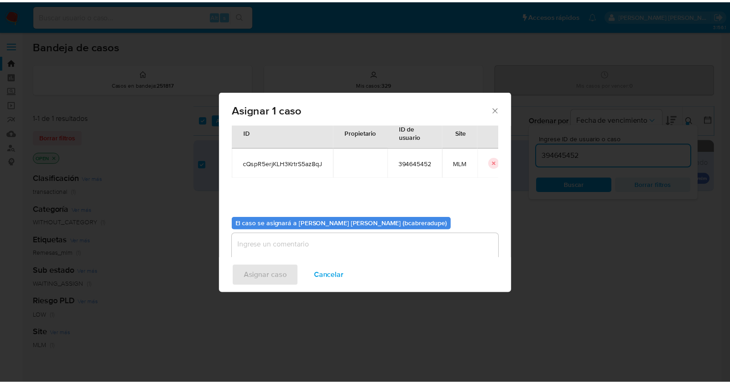
scroll to position [48, 0]
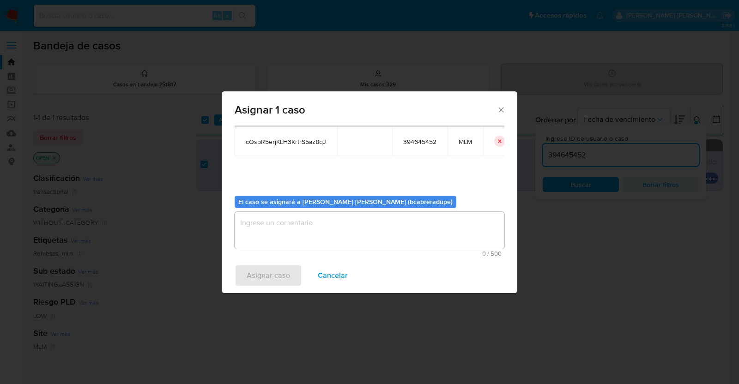
click at [306, 226] on textarea "assign-modal" at bounding box center [370, 230] width 270 height 37
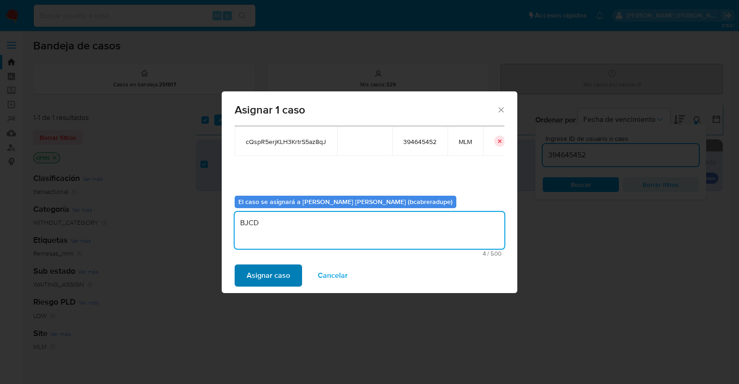
type textarea "BJCD"
click at [283, 276] on span "Asignar caso" at bounding box center [268, 276] width 43 height 20
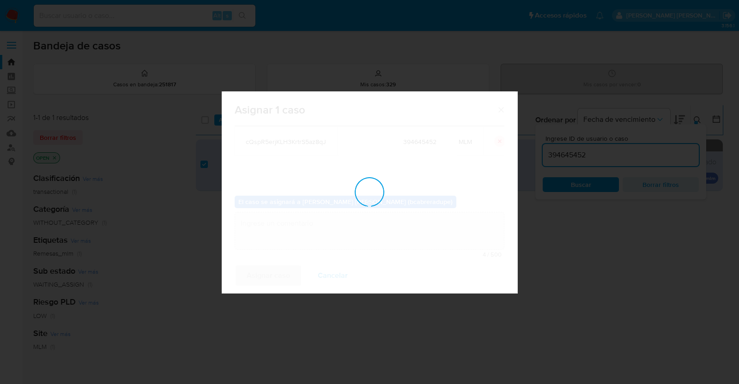
checkbox input "false"
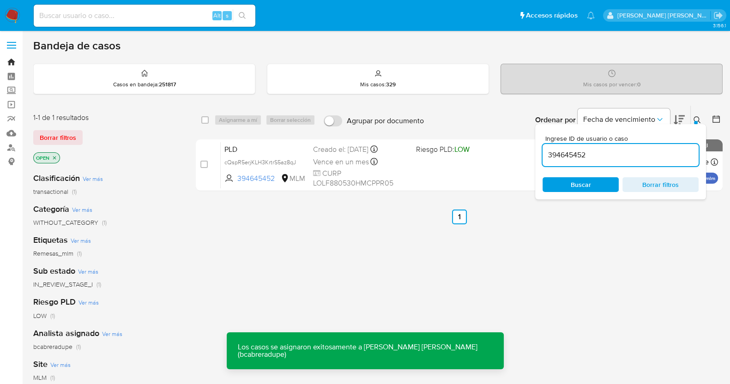
click at [10, 65] on link "Bandeja" at bounding box center [55, 62] width 110 height 14
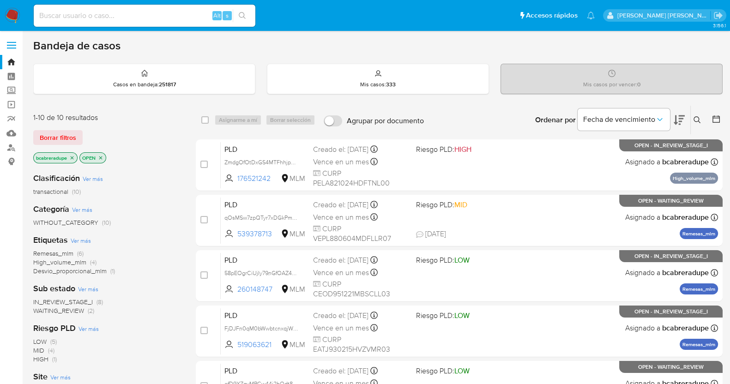
scroll to position [263, 0]
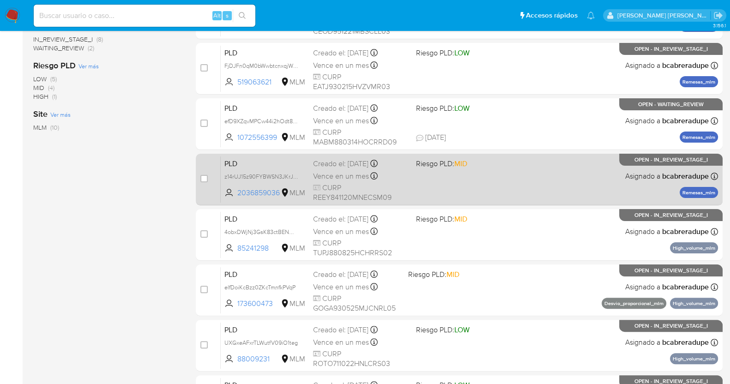
click at [340, 171] on span "Vence en un mes" at bounding box center [341, 176] width 56 height 10
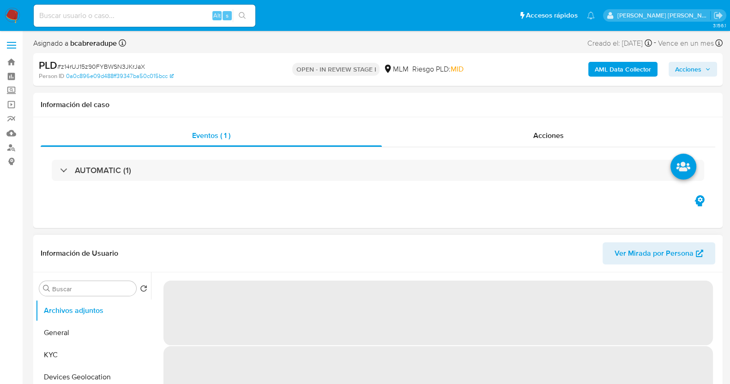
select select "10"
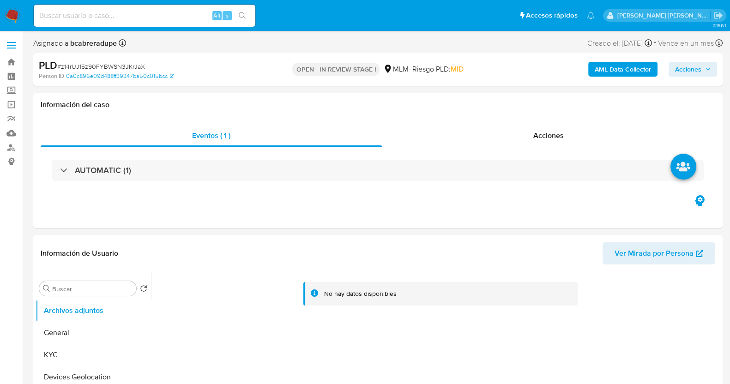
select select "10"
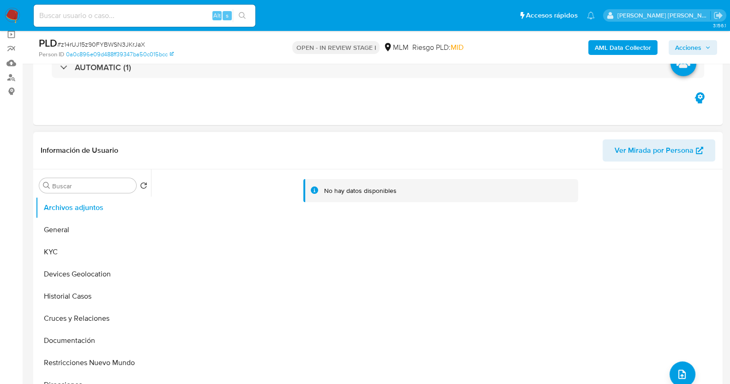
scroll to position [115, 0]
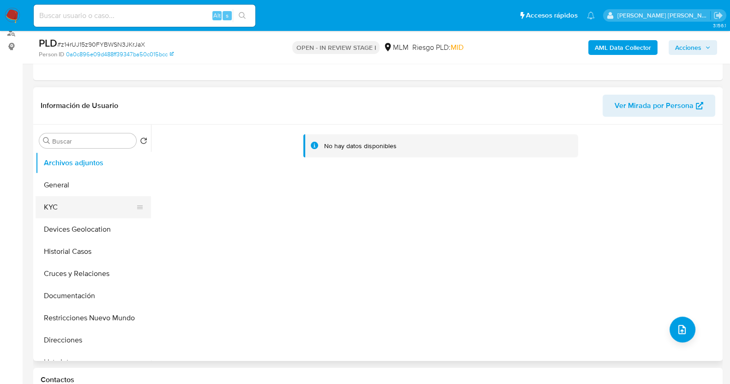
click at [72, 204] on button "KYC" at bounding box center [90, 207] width 108 height 22
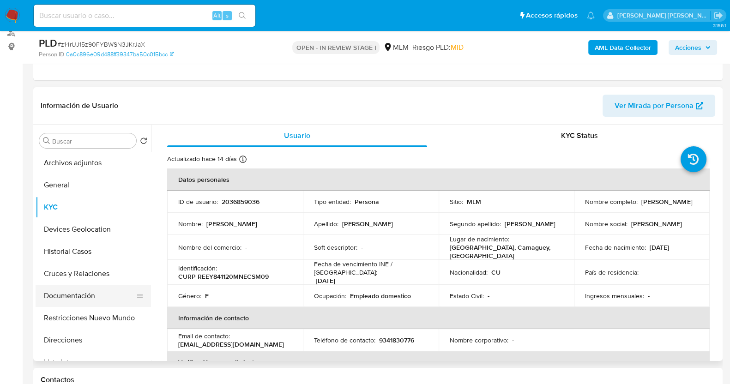
click at [94, 298] on button "Documentación" at bounding box center [90, 296] width 108 height 22
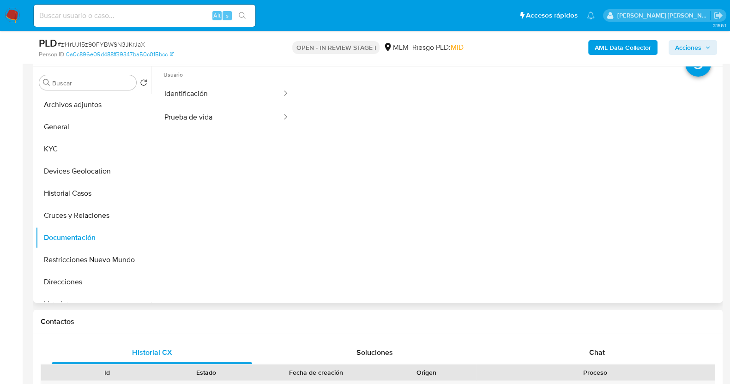
scroll to position [0, 0]
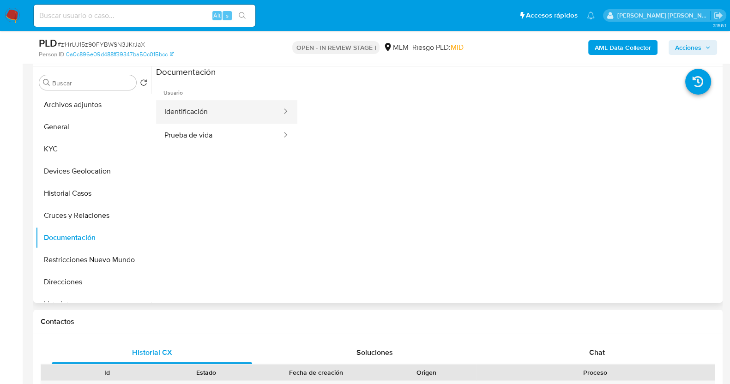
click at [247, 115] on button "Identificación" at bounding box center [219, 112] width 127 height 24
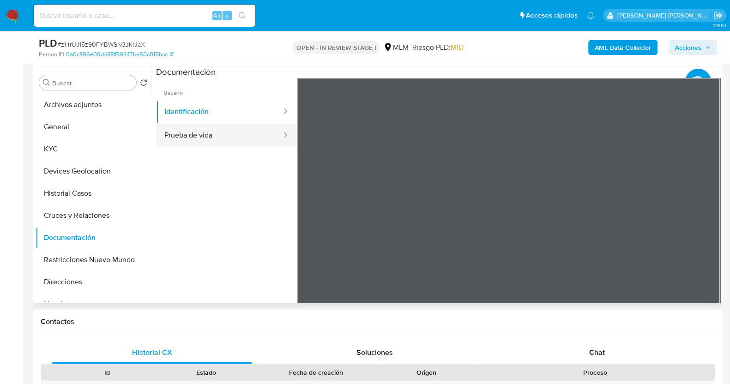
click at [187, 139] on button "Prueba de vida" at bounding box center [219, 136] width 127 height 24
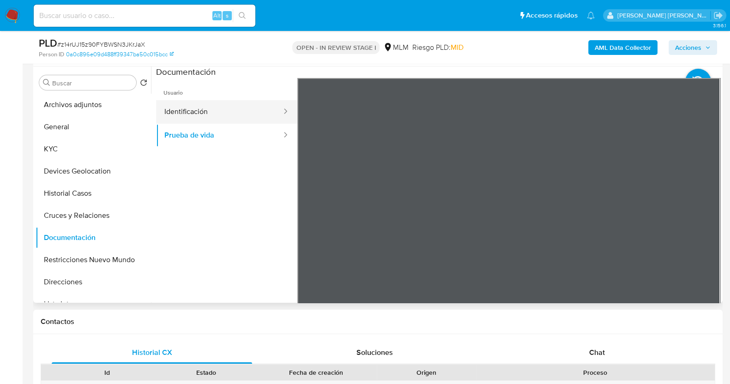
click at [200, 107] on button "Identificación" at bounding box center [219, 112] width 127 height 24
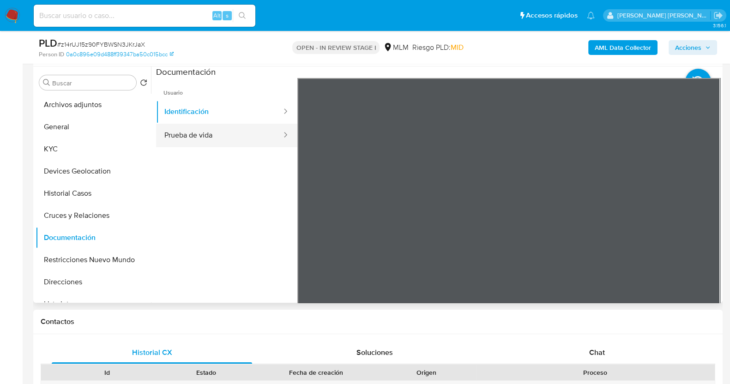
click at [225, 133] on button "Prueba de vida" at bounding box center [219, 136] width 127 height 24
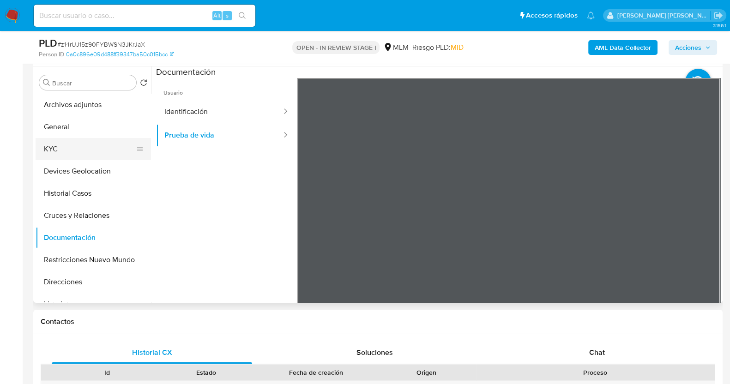
click at [74, 146] on button "KYC" at bounding box center [90, 149] width 108 height 22
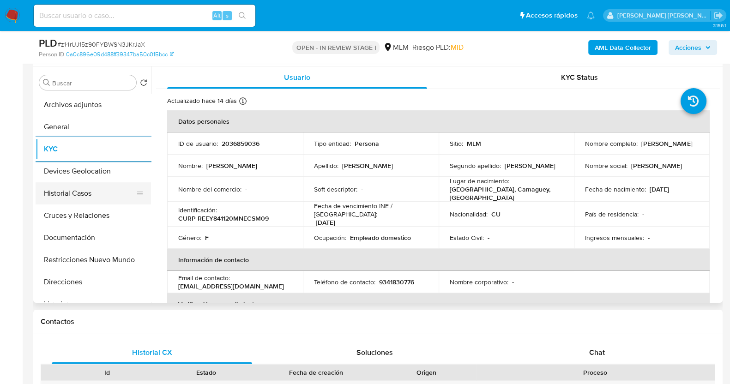
click at [78, 194] on button "Historial Casos" at bounding box center [90, 193] width 108 height 22
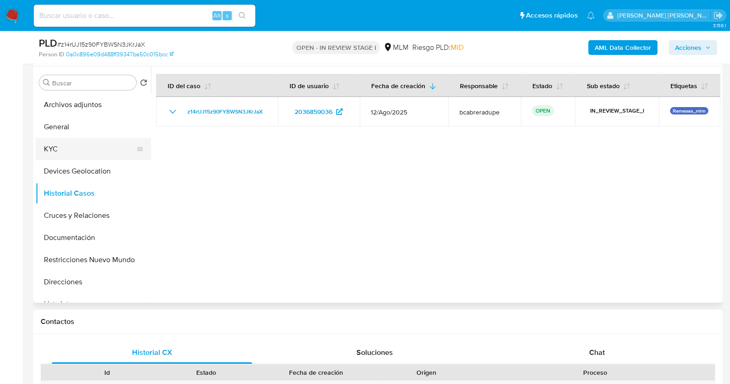
click at [83, 140] on button "KYC" at bounding box center [90, 149] width 108 height 22
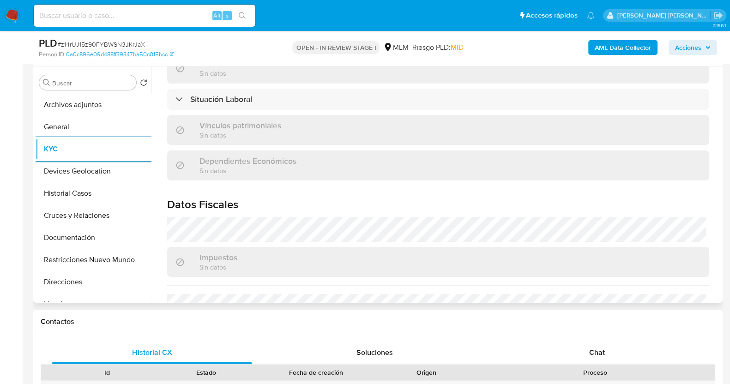
scroll to position [571, 0]
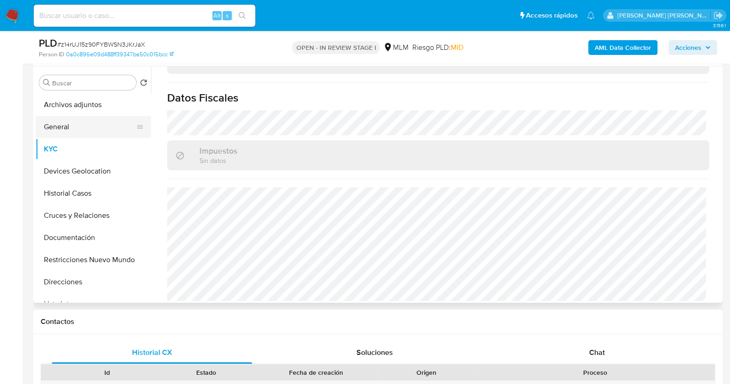
click at [91, 122] on button "General" at bounding box center [90, 127] width 108 height 22
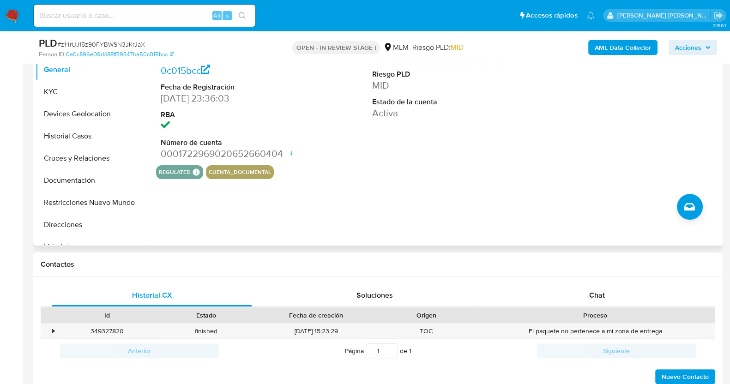
scroll to position [173, 0]
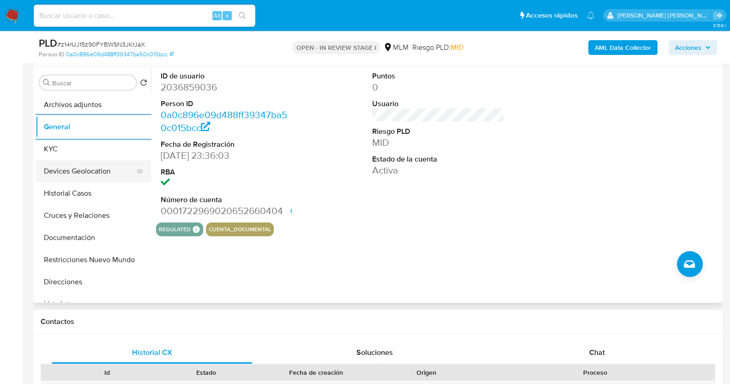
click at [90, 168] on button "Devices Geolocation" at bounding box center [90, 171] width 108 height 22
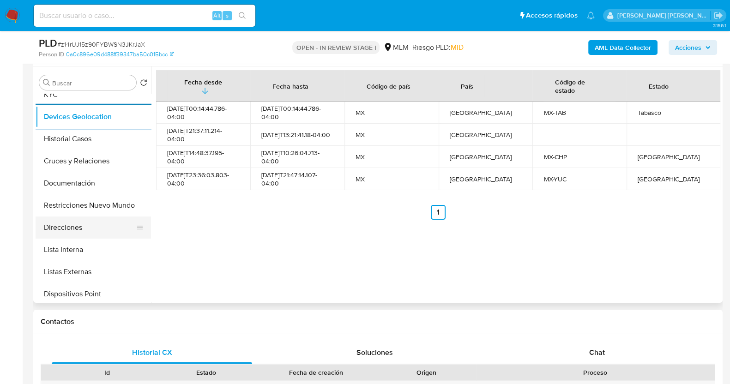
scroll to position [115, 0]
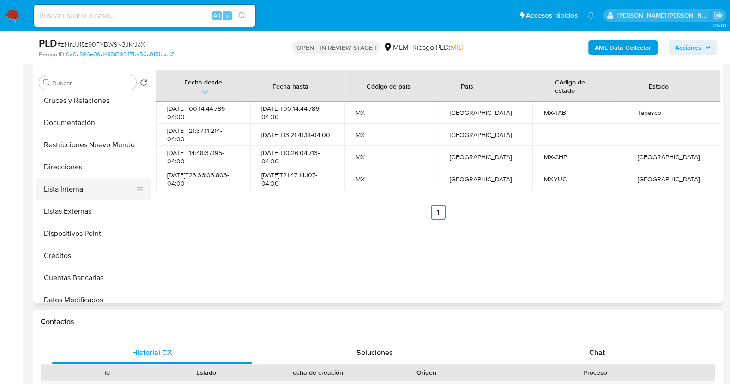
click at [88, 189] on button "Lista Interna" at bounding box center [90, 189] width 108 height 22
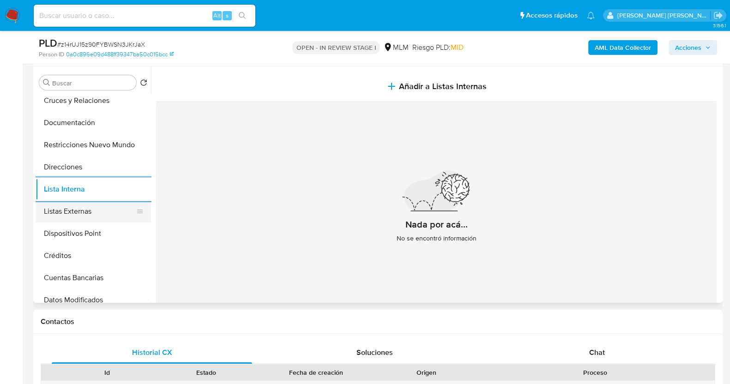
click at [80, 206] on button "Listas Externas" at bounding box center [90, 211] width 108 height 22
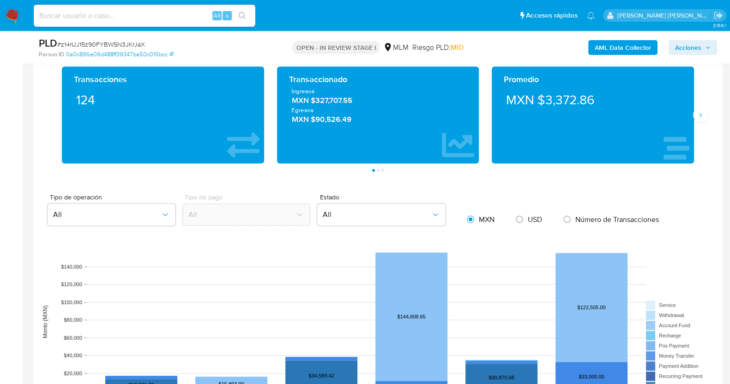
scroll to position [619, 0]
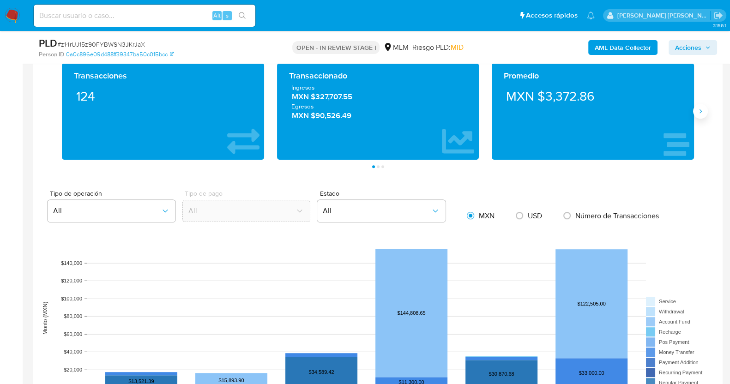
click at [702, 114] on icon "Siguiente" at bounding box center [700, 111] width 7 height 7
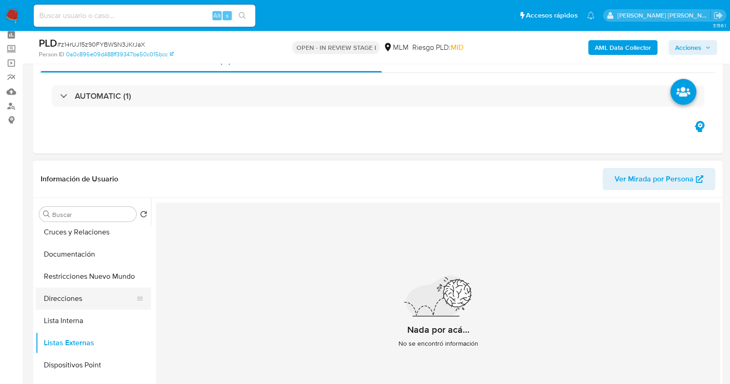
scroll to position [0, 0]
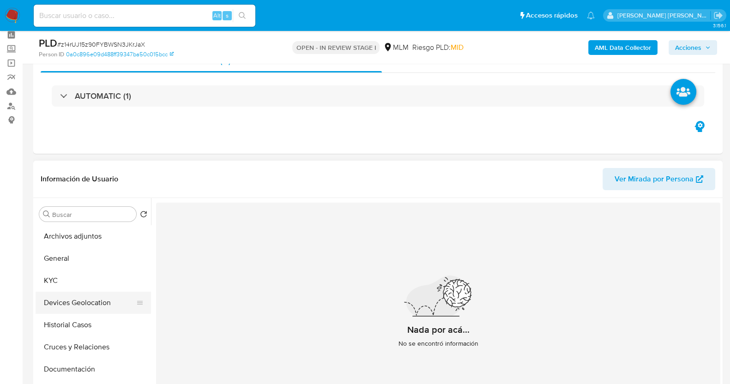
click at [108, 302] on button "Devices Geolocation" at bounding box center [90, 303] width 108 height 22
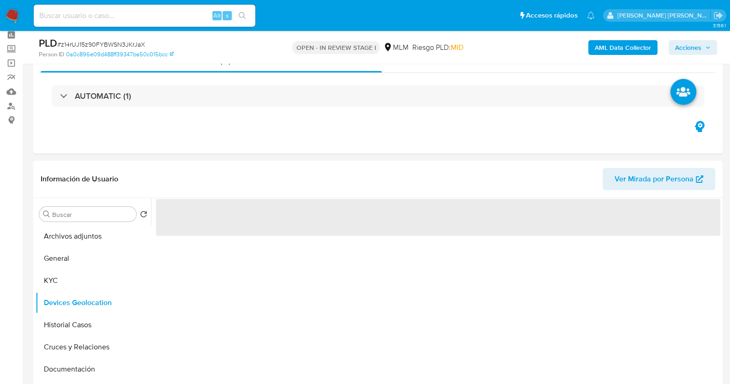
scroll to position [157, 0]
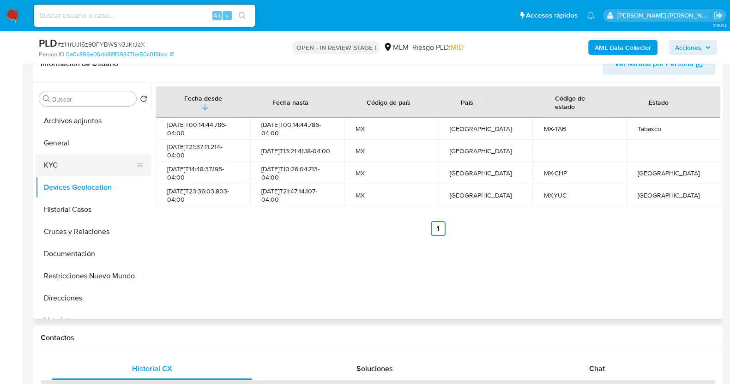
click at [67, 166] on button "KYC" at bounding box center [90, 165] width 108 height 22
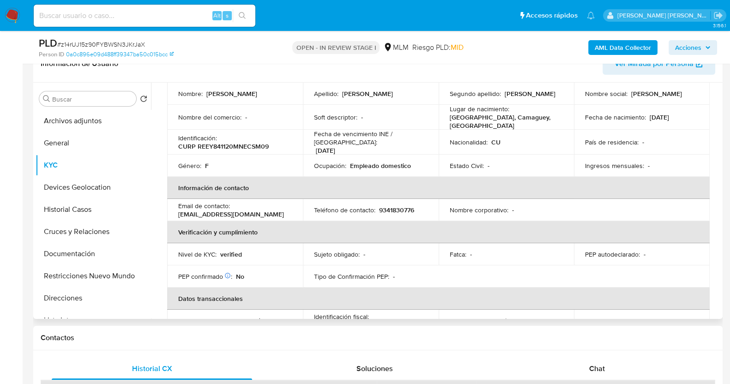
scroll to position [0, 0]
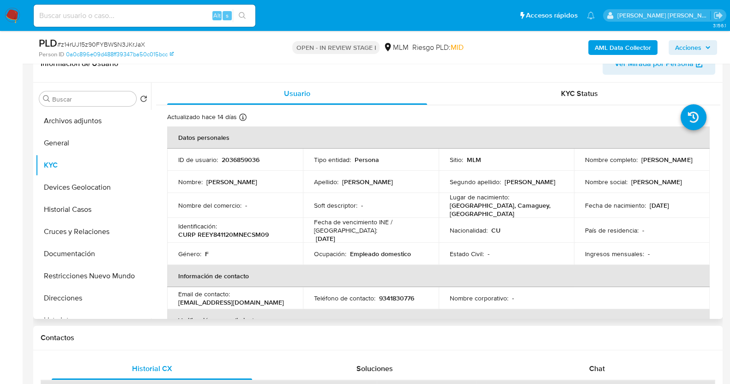
drag, startPoint x: 584, startPoint y: 165, endPoint x: 651, endPoint y: 165, distance: 66.5
click at [651, 164] on div "Nombre completo : [PERSON_NAME]" at bounding box center [642, 160] width 114 height 8
copy p "[PERSON_NAME]"
click at [82, 250] on button "Documentación" at bounding box center [90, 254] width 108 height 22
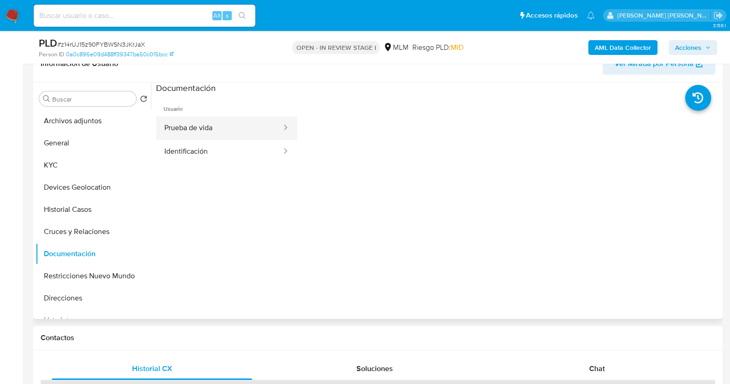
click at [227, 129] on button "Prueba de vida" at bounding box center [219, 128] width 127 height 24
